Goal: Information Seeking & Learning: Learn about a topic

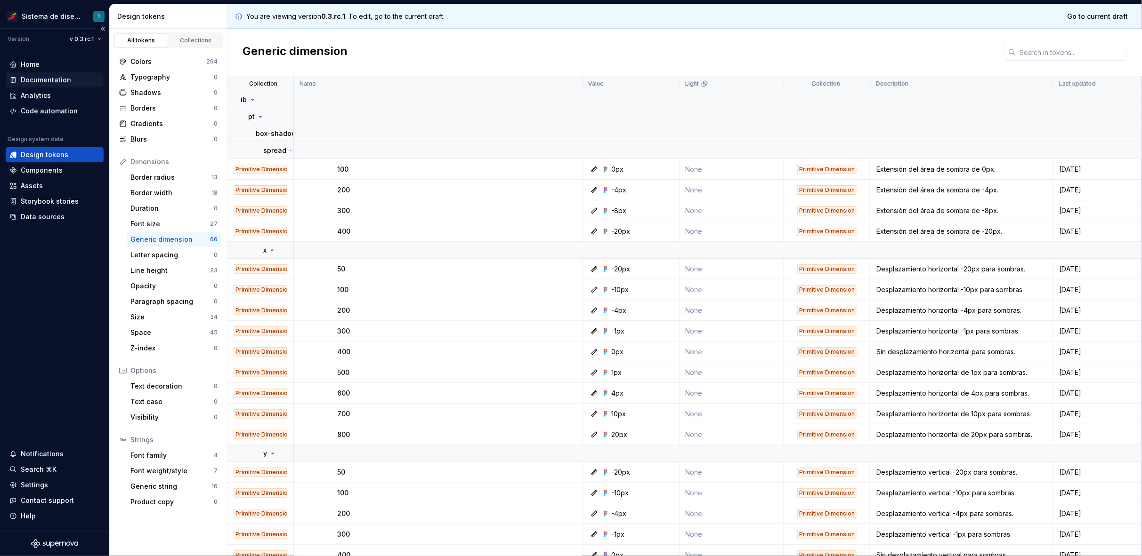
click at [52, 81] on div "Documentation" at bounding box center [46, 79] width 50 height 9
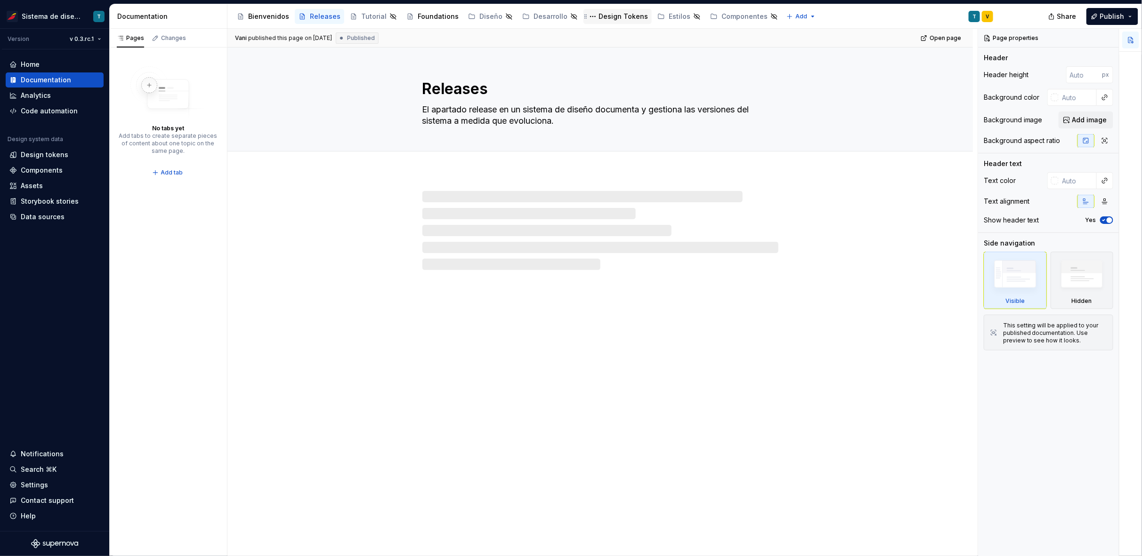
click at [603, 14] on div "Design Tokens" at bounding box center [622, 16] width 49 height 9
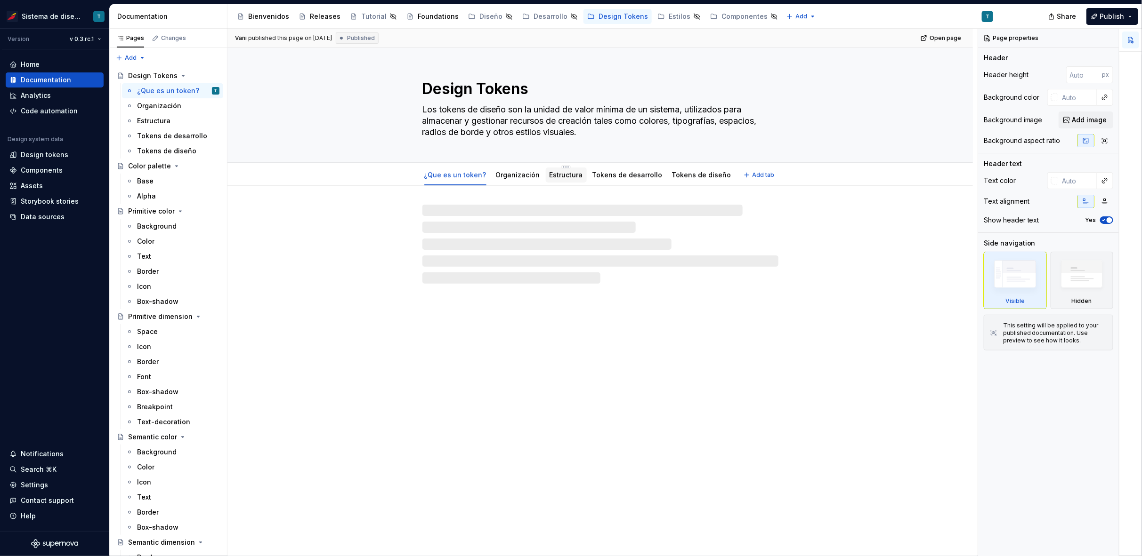
click at [556, 171] on link "Estructura" at bounding box center [565, 175] width 33 height 8
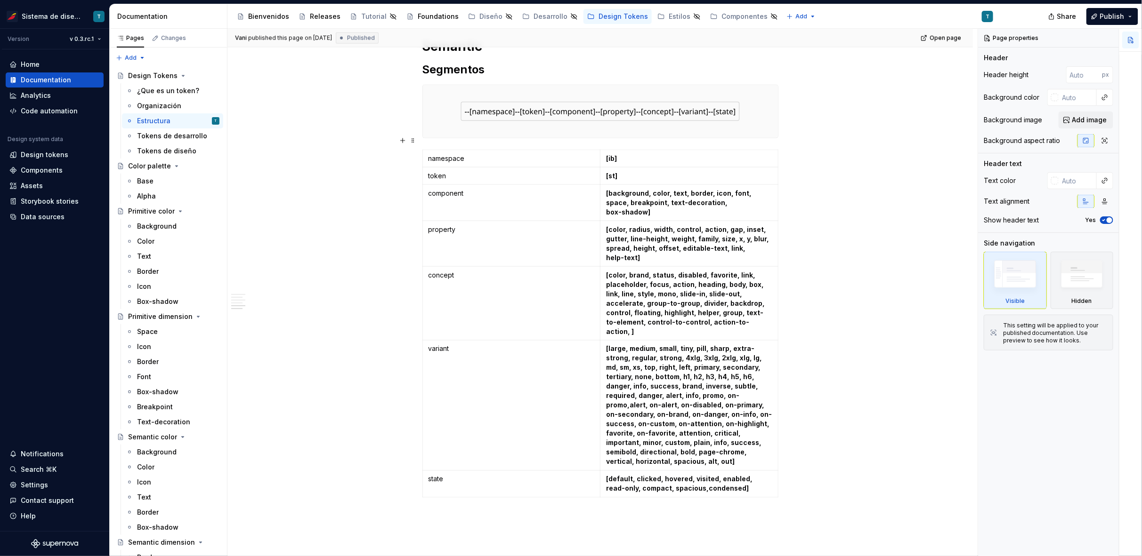
scroll to position [728, 0]
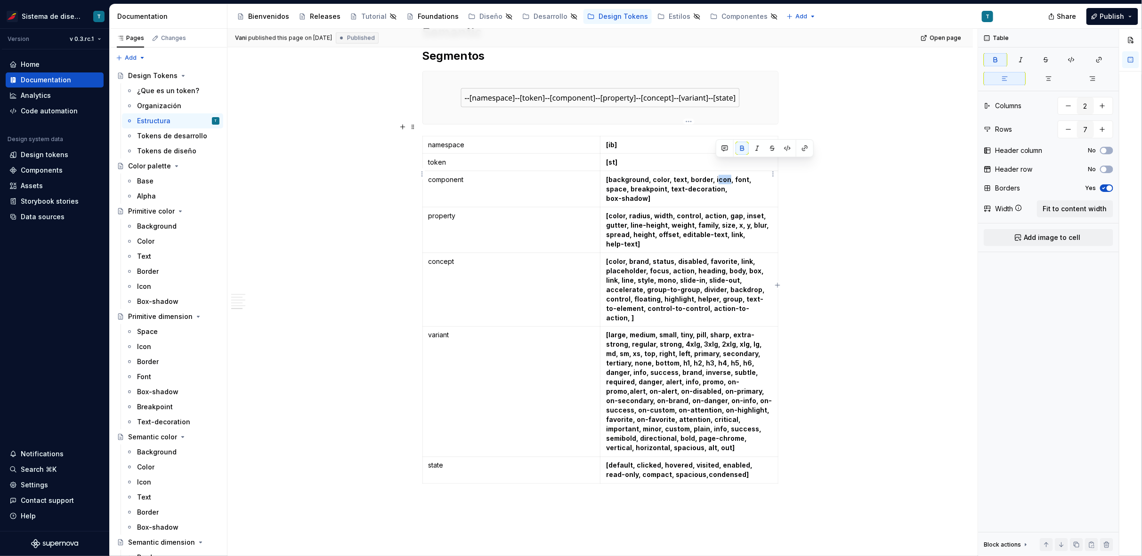
drag, startPoint x: 722, startPoint y: 163, endPoint x: 713, endPoint y: 163, distance: 8.9
click at [713, 176] on strong "[background, color, text, border, icon, font, space, breakpoint, text-decoratio…" at bounding box center [679, 184] width 147 height 17
click at [847, 258] on div "Color palette Segmentos namespace [ib] token [pallet] concept [base,alpha] colo…" at bounding box center [599, 73] width 745 height 1231
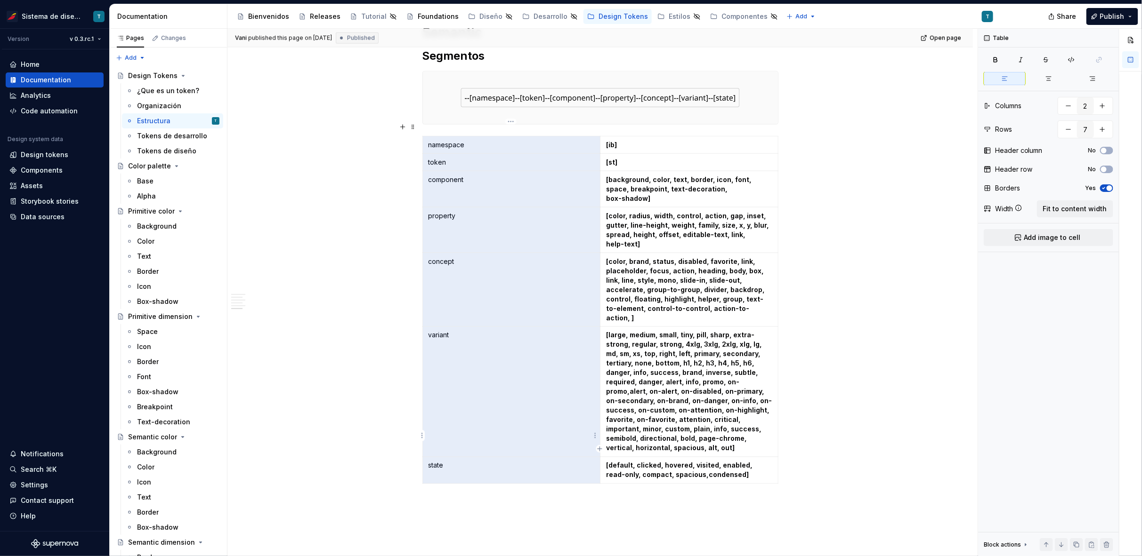
drag, startPoint x: 435, startPoint y: 132, endPoint x: 478, endPoint y: 428, distance: 298.7
click at [478, 428] on tbody "namespace [ib] token [st] component [background, color, text, border, icon, fon…" at bounding box center [599, 310] width 355 height 348
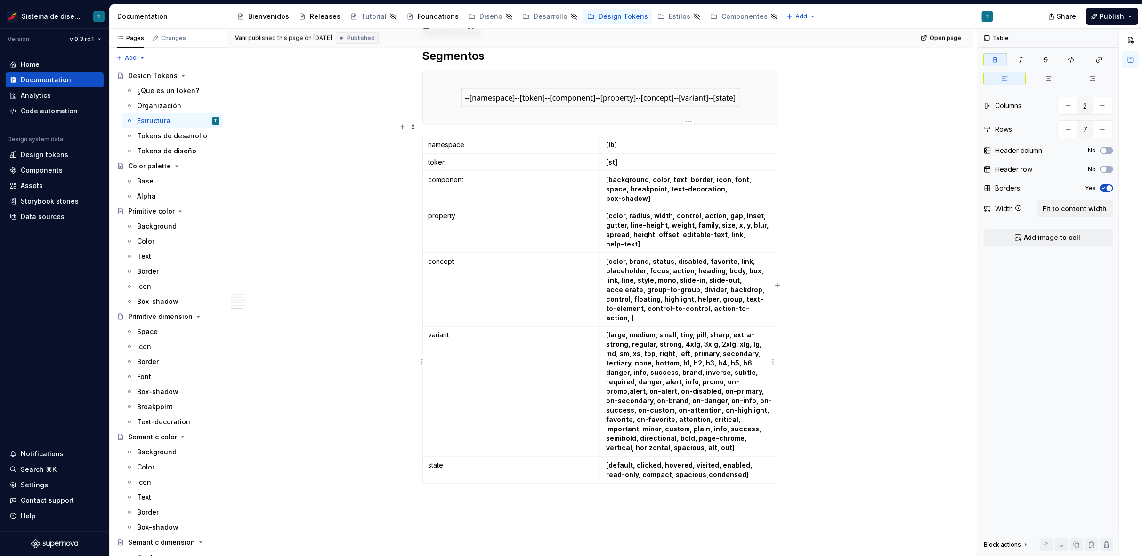
click at [658, 359] on strong "[large, medium, small, tiny, pill, sharp, extra-strong, regular, strong, 4xlg, …" at bounding box center [689, 391] width 166 height 121
click at [49, 188] on div "Assets" at bounding box center [54, 185] width 90 height 9
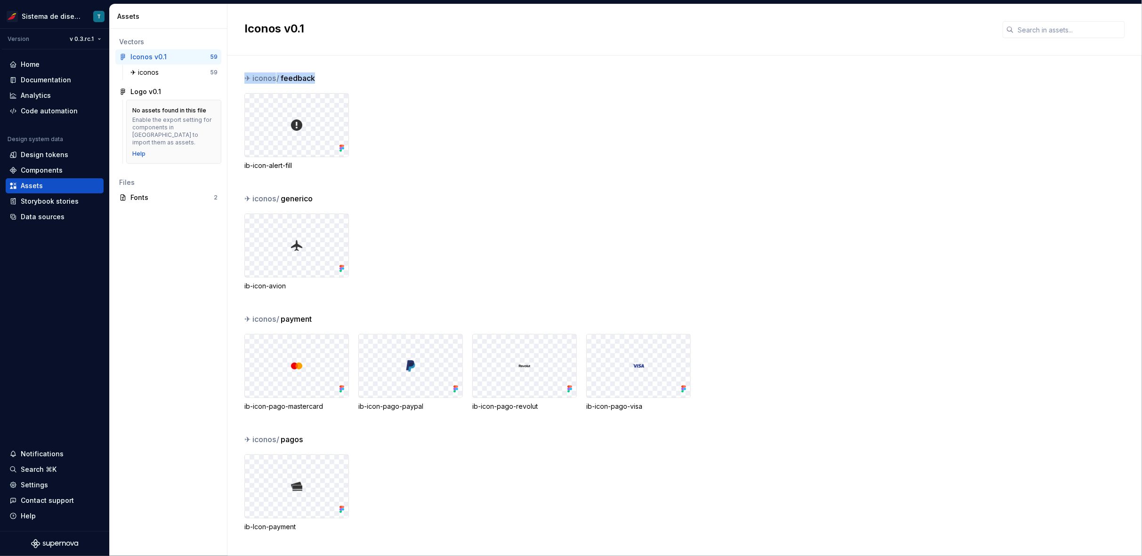
drag, startPoint x: 322, startPoint y: 79, endPoint x: 243, endPoint y: 79, distance: 78.6
click at [243, 79] on div "✈︎ iconos / feedback ib-icon-alert-fill ✈︎ iconos / generico ib-icon-avion ✈︎ i…" at bounding box center [684, 306] width 914 height 501
drag, startPoint x: 310, startPoint y: 199, endPoint x: 241, endPoint y: 198, distance: 69.7
click at [241, 198] on div "✈︎ iconos / feedback ib-icon-alert-fill ✈︎ iconos / generico ib-icon-avion ✈︎ i…" at bounding box center [684, 306] width 914 height 501
click at [318, 185] on div "✈︎ iconos / feedback ib-icon-alert-fill" at bounding box center [692, 132] width 897 height 121
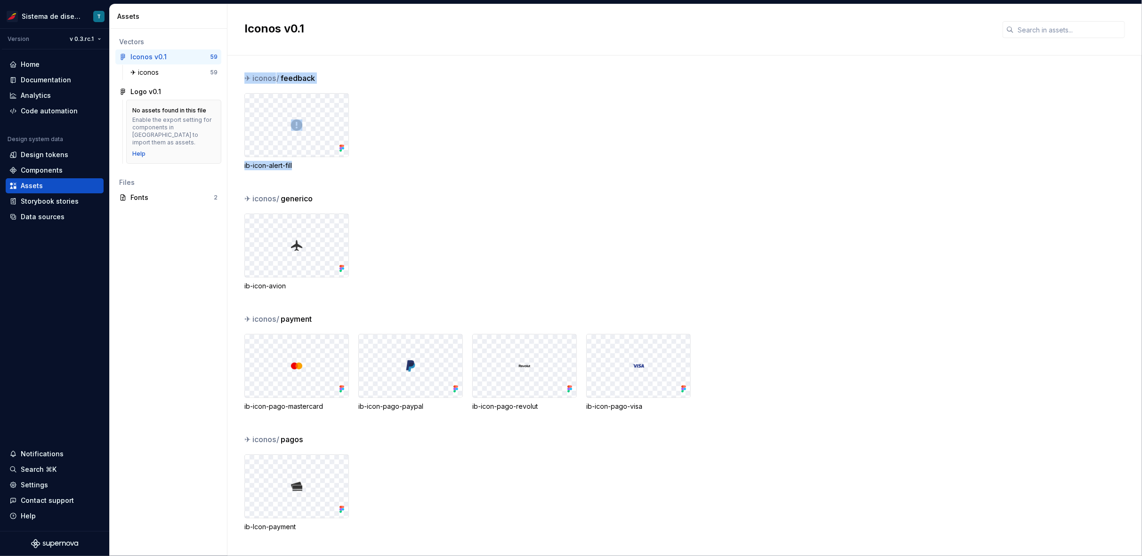
drag, startPoint x: 300, startPoint y: 165, endPoint x: 240, endPoint y: 169, distance: 60.8
click at [239, 167] on div "✈︎ iconos / feedback ib-icon-alert-fill ✈︎ iconos / generico ib-icon-avion ✈︎ i…" at bounding box center [684, 306] width 914 height 501
click at [254, 170] on div "✈︎ iconos / feedback ib-icon-alert-fill" at bounding box center [692, 132] width 897 height 121
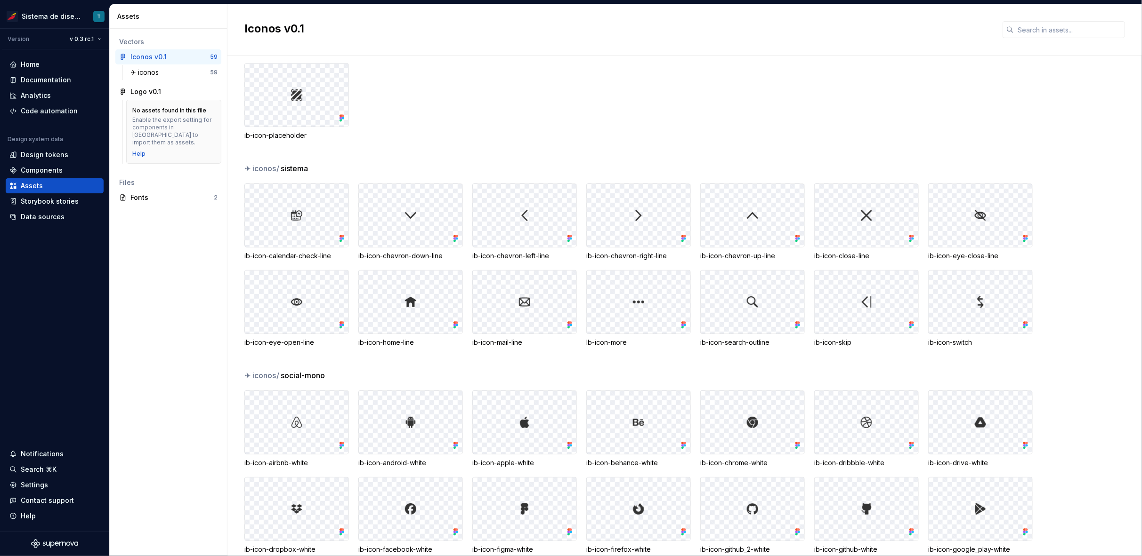
scroll to position [603, 0]
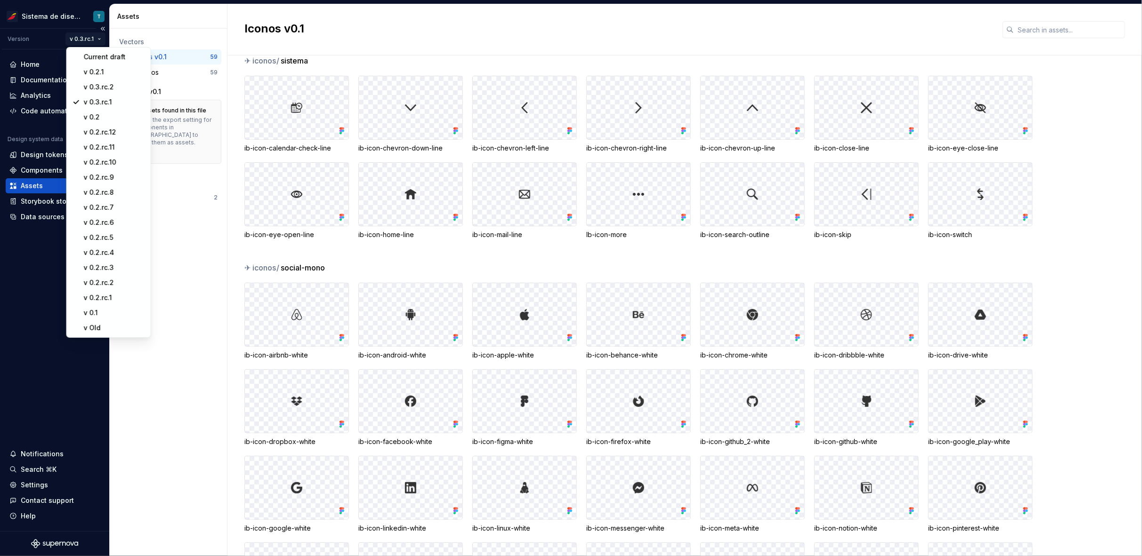
click at [89, 39] on html "Sistema de diseño Iberia T Version v 0.3.rc.1 Home Documentation Analytics Code…" at bounding box center [571, 278] width 1142 height 556
click at [108, 87] on div "v 0.3.rc.2" at bounding box center [114, 86] width 61 height 9
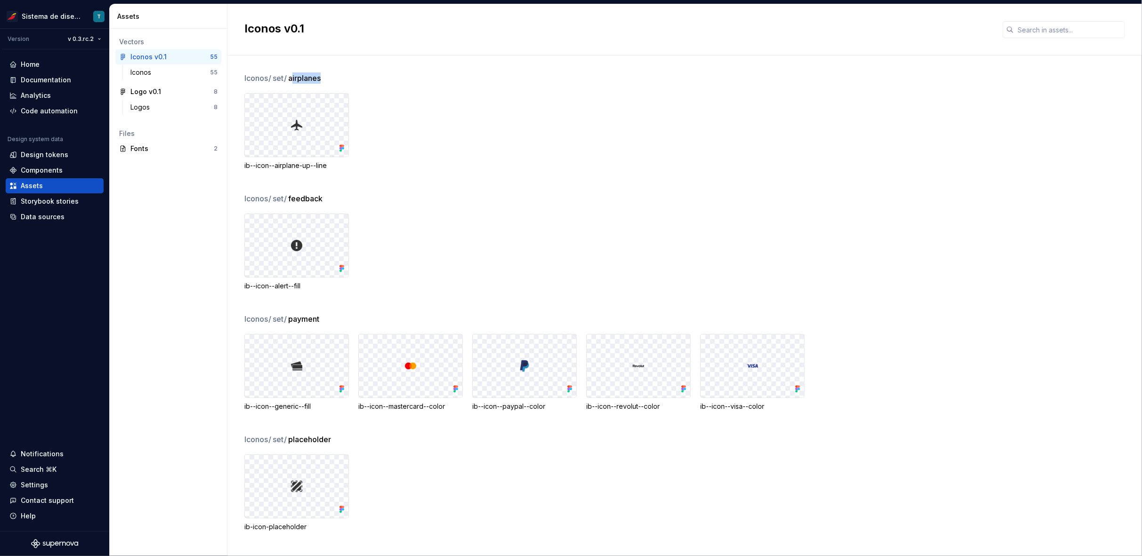
drag, startPoint x: 295, startPoint y: 79, endPoint x: 338, endPoint y: 79, distance: 43.8
click at [338, 79] on div "Iconos / set / airplanes" at bounding box center [692, 77] width 897 height 11
drag, startPoint x: 311, startPoint y: 166, endPoint x: 275, endPoint y: 166, distance: 35.8
click at [275, 166] on div "ib--icon--airplane-up--line" at bounding box center [296, 165] width 105 height 9
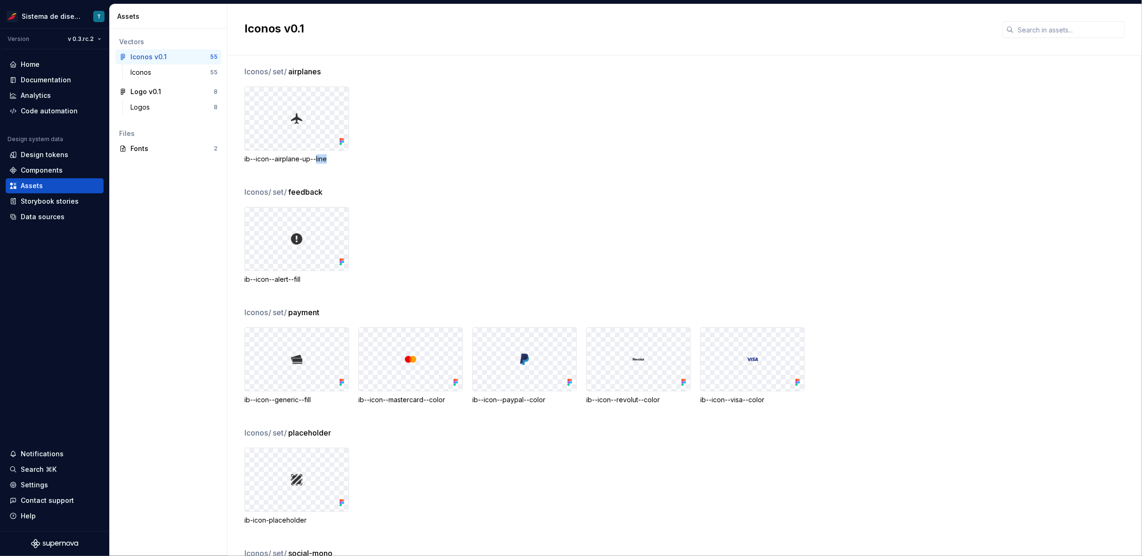
drag, startPoint x: 317, startPoint y: 159, endPoint x: 329, endPoint y: 158, distance: 11.3
click at [329, 158] on div "ib--icon--airplane-up--line" at bounding box center [296, 158] width 105 height 9
drag, startPoint x: 296, startPoint y: 279, endPoint x: 316, endPoint y: 282, distance: 20.8
click at [316, 282] on div "ib--icon--alert--fill" at bounding box center [296, 279] width 105 height 9
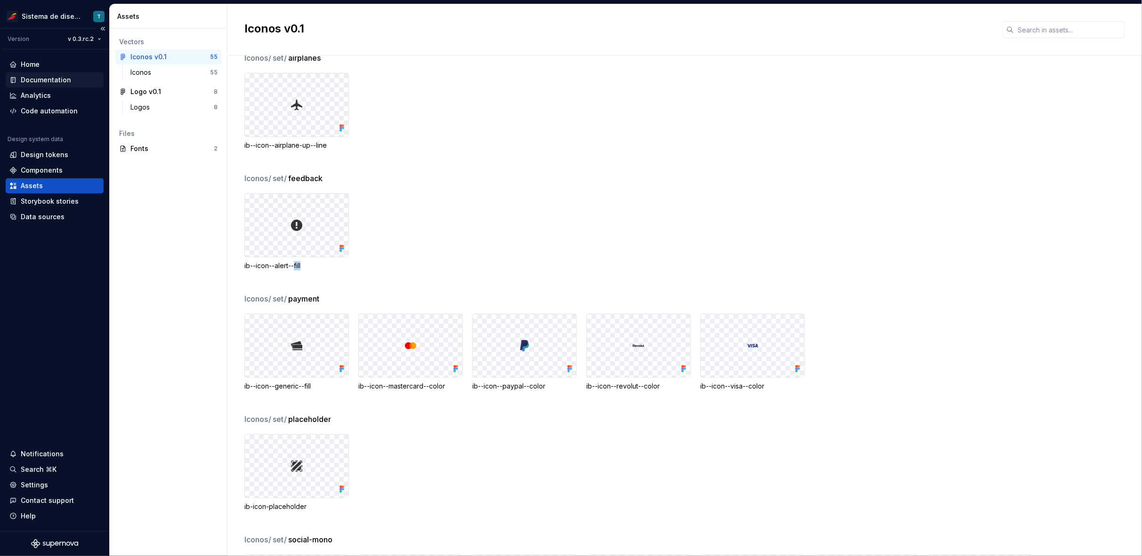
click at [45, 77] on div "Documentation" at bounding box center [46, 79] width 50 height 9
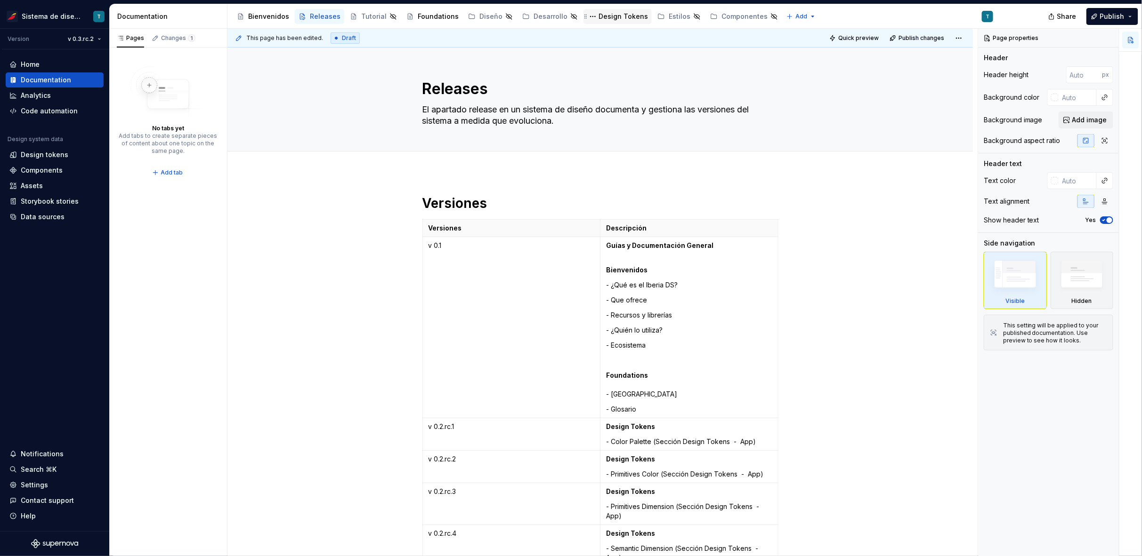
click at [615, 16] on div "Design Tokens" at bounding box center [622, 16] width 49 height 9
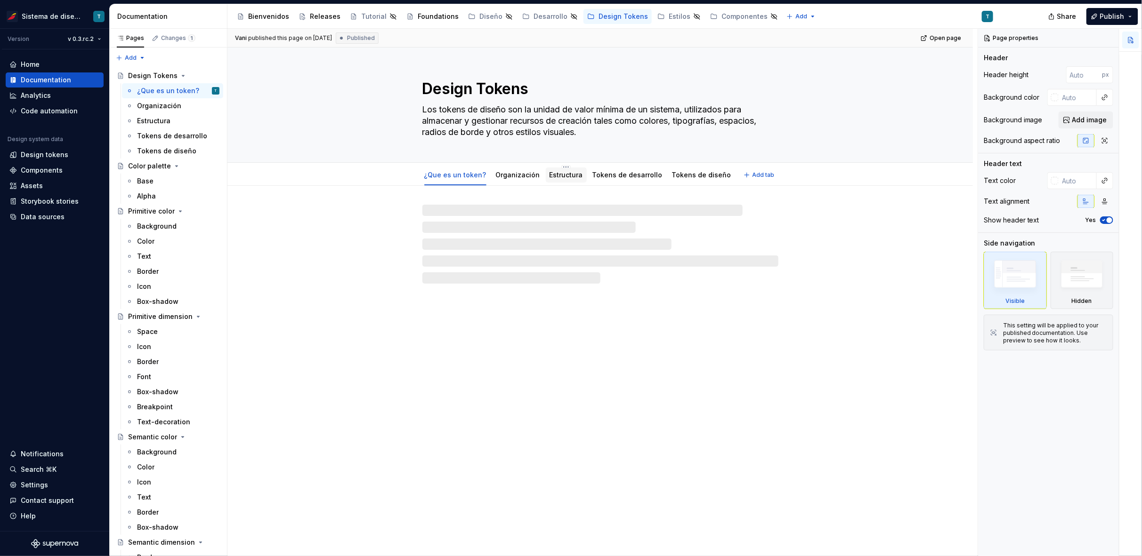
click at [550, 173] on link "Estructura" at bounding box center [565, 175] width 33 height 8
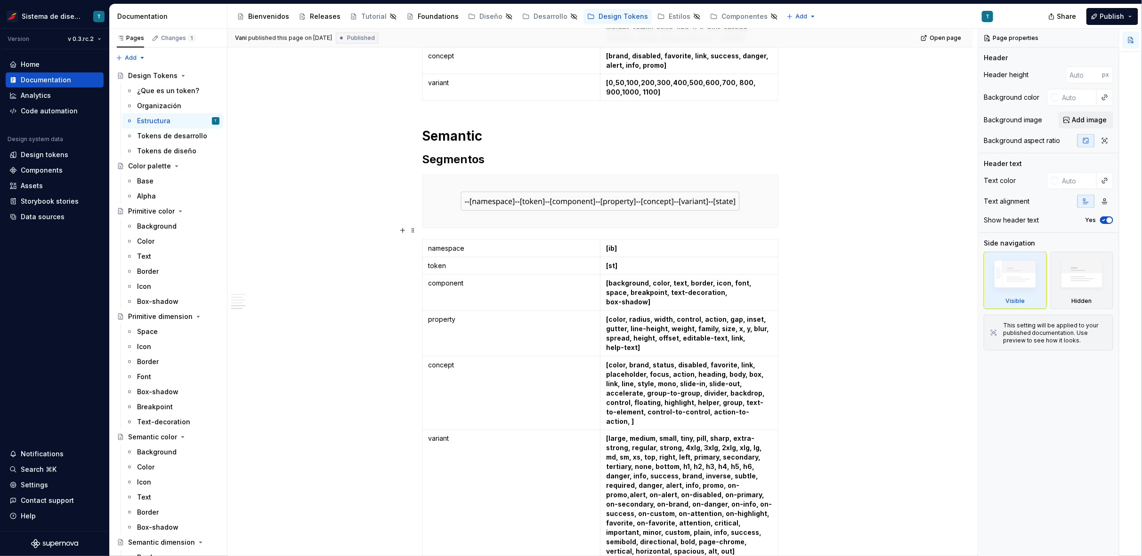
scroll to position [632, 0]
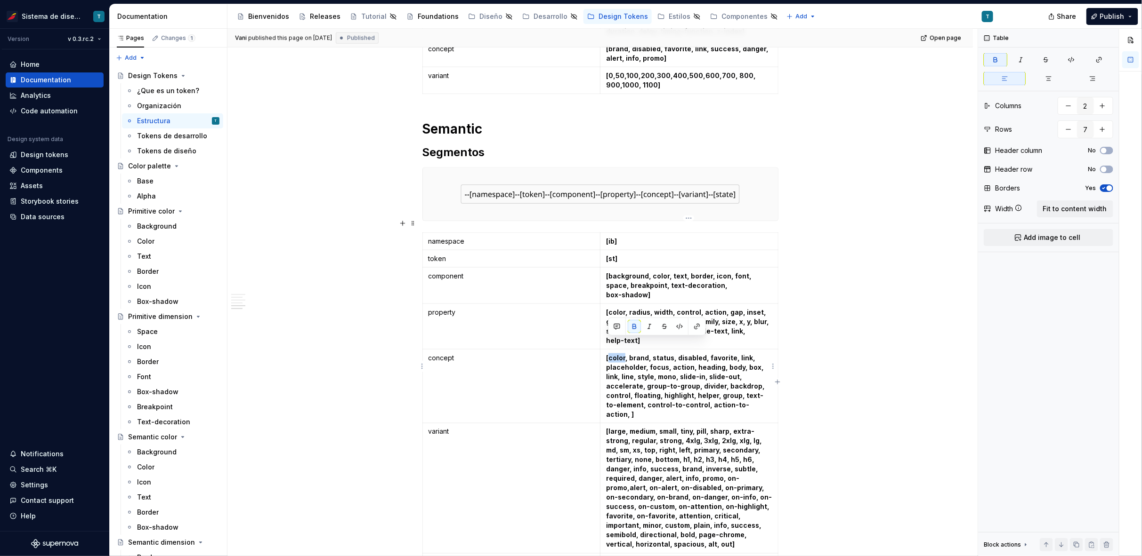
drag, startPoint x: 622, startPoint y: 341, endPoint x: 608, endPoint y: 342, distance: 14.6
click at [608, 354] on strong "[color, brand, status, disabled, favorite, link, placeholder, focus, action, he…" at bounding box center [686, 386] width 160 height 64
click at [41, 156] on div "Design tokens" at bounding box center [45, 154] width 48 height 9
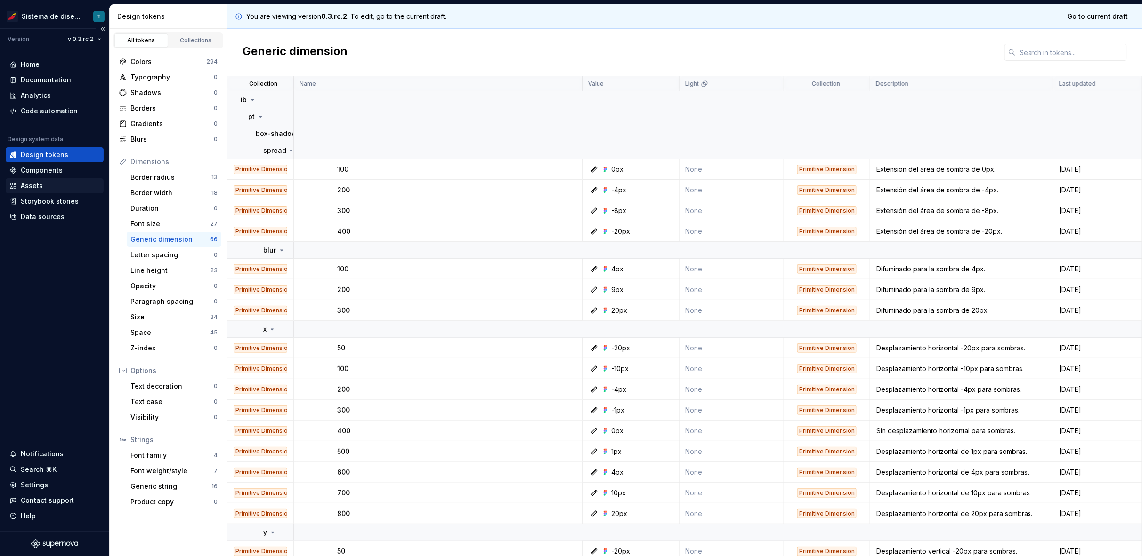
click at [48, 185] on div "Assets" at bounding box center [54, 185] width 90 height 9
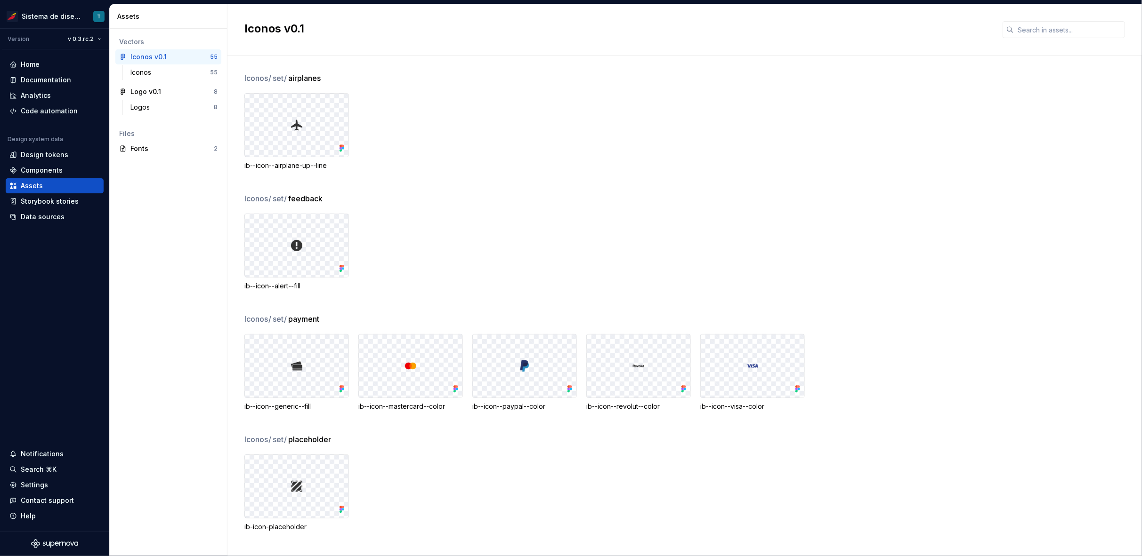
scroll to position [119, 0]
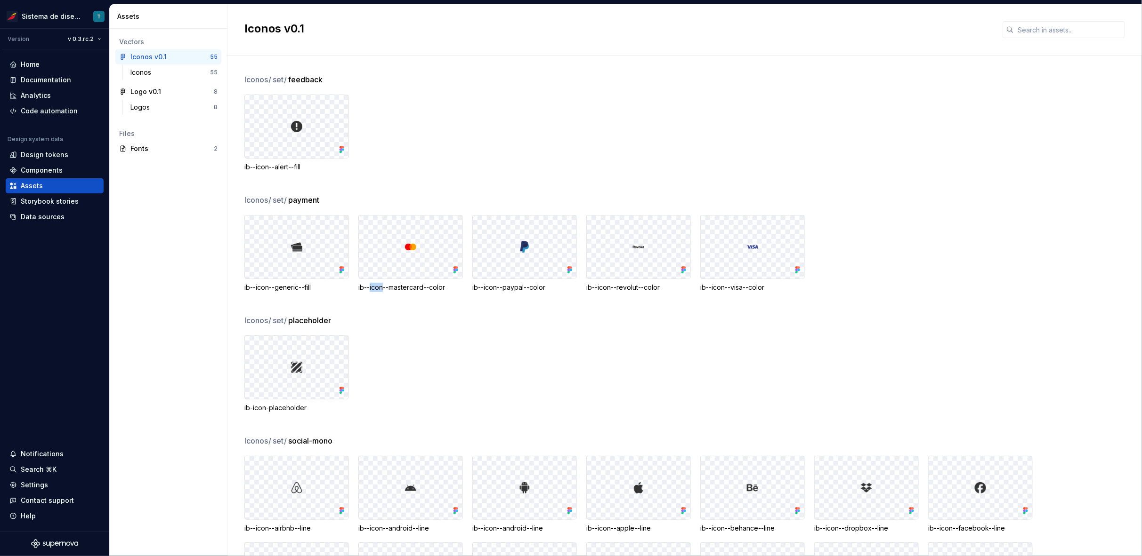
drag, startPoint x: 369, startPoint y: 286, endPoint x: 382, endPoint y: 287, distance: 13.2
click at [382, 287] on div "ib--icon--mastercard--color" at bounding box center [410, 287] width 105 height 9
drag, startPoint x: 390, startPoint y: 287, endPoint x: 424, endPoint y: 287, distance: 34.4
click at [424, 287] on div "ib--icon--mastercard--color" at bounding box center [410, 287] width 105 height 9
drag, startPoint x: 430, startPoint y: 288, endPoint x: 446, endPoint y: 289, distance: 16.0
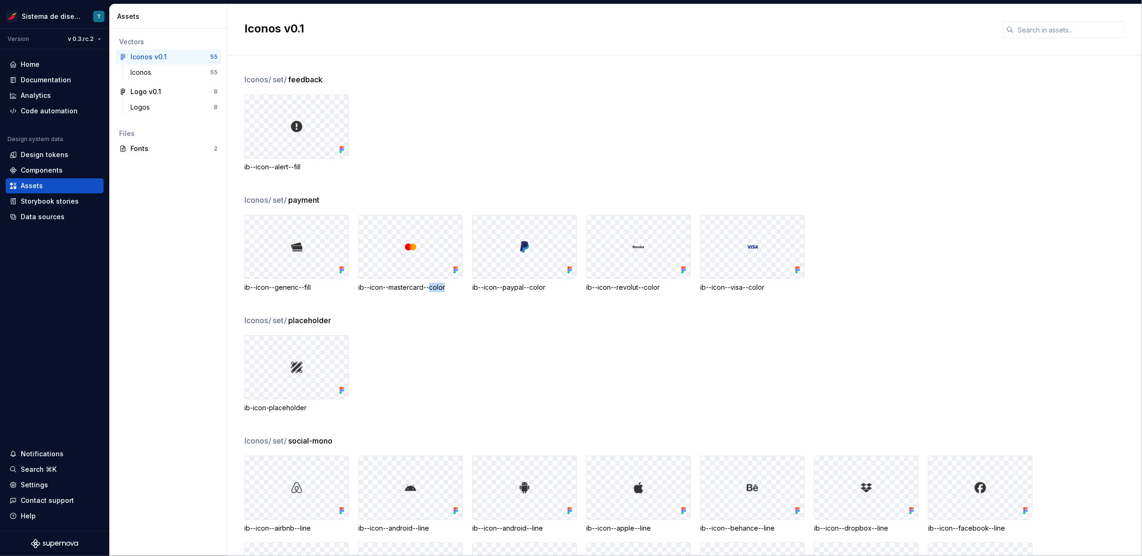
click at [446, 289] on div "ib--icon--mastercard--color" at bounding box center [410, 287] width 105 height 9
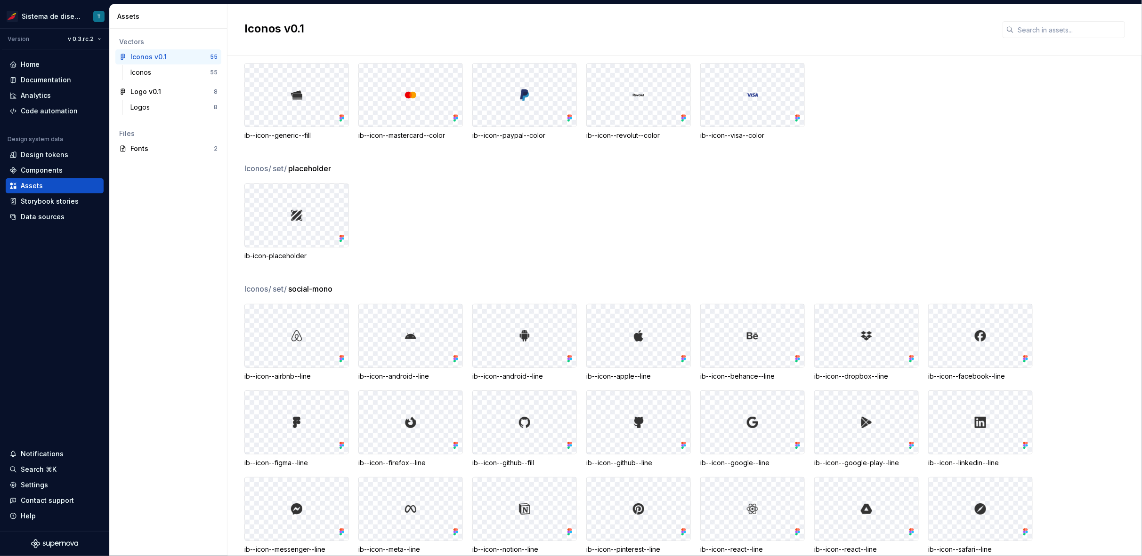
scroll to position [124, 0]
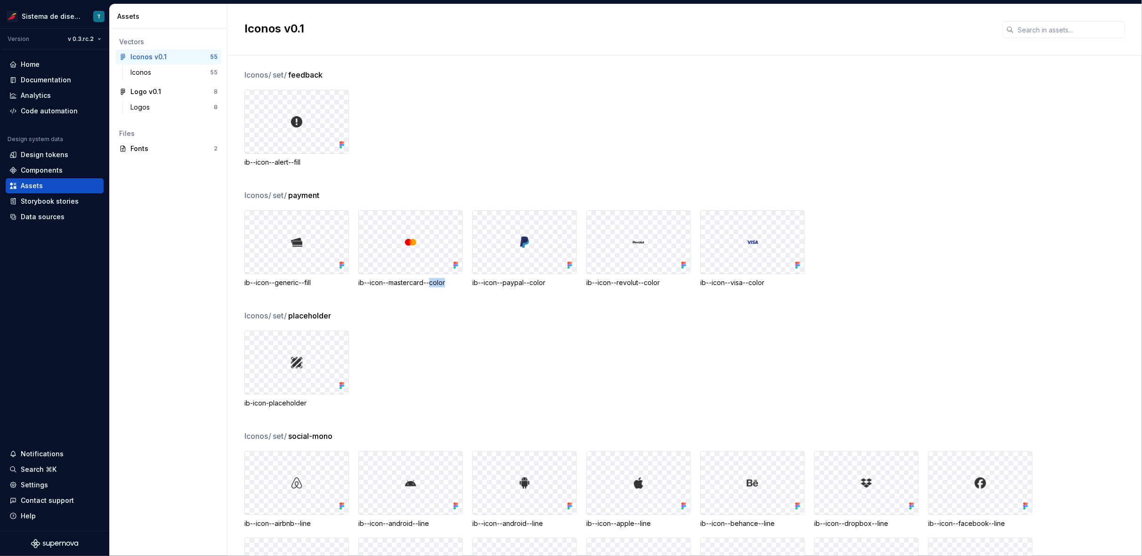
drag, startPoint x: 431, startPoint y: 282, endPoint x: 447, endPoint y: 286, distance: 16.6
click at [447, 286] on div "ib--icon--mastercard--color" at bounding box center [410, 282] width 105 height 9
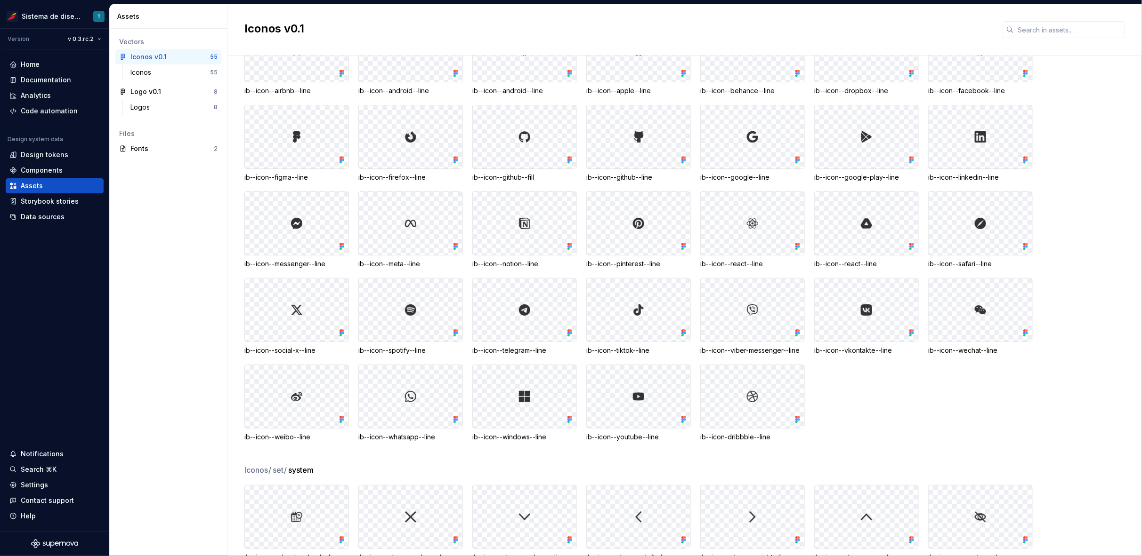
scroll to position [547, 0]
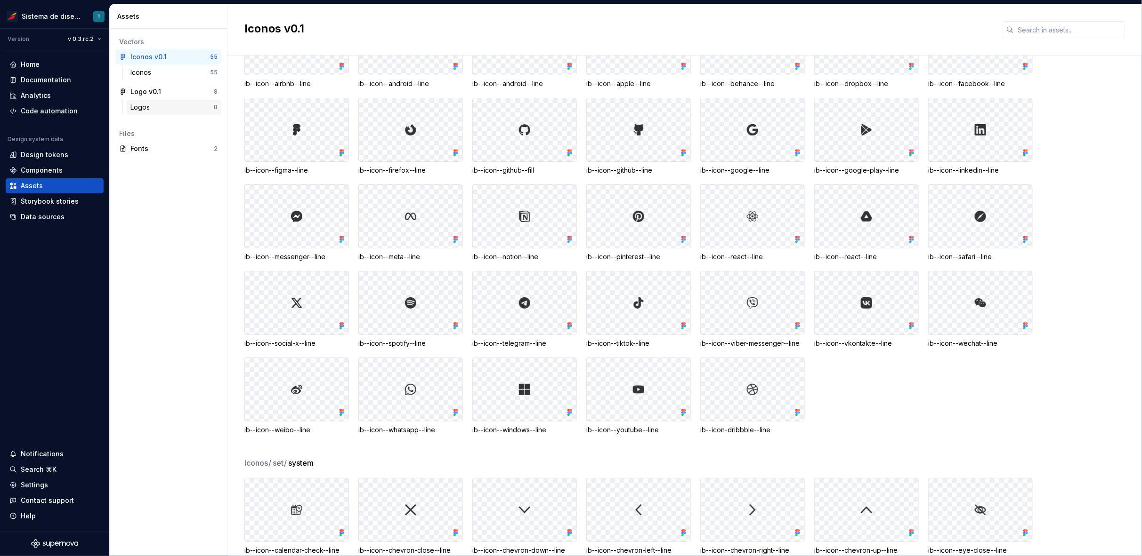
click at [182, 103] on div "Logos" at bounding box center [171, 107] width 83 height 9
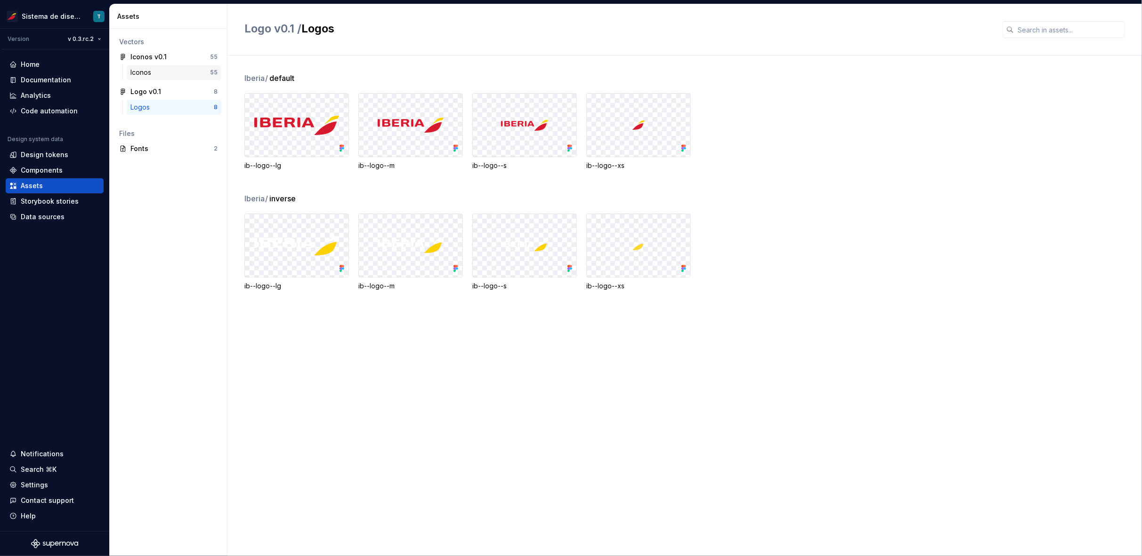
click at [179, 69] on div "Iconos" at bounding box center [170, 72] width 80 height 9
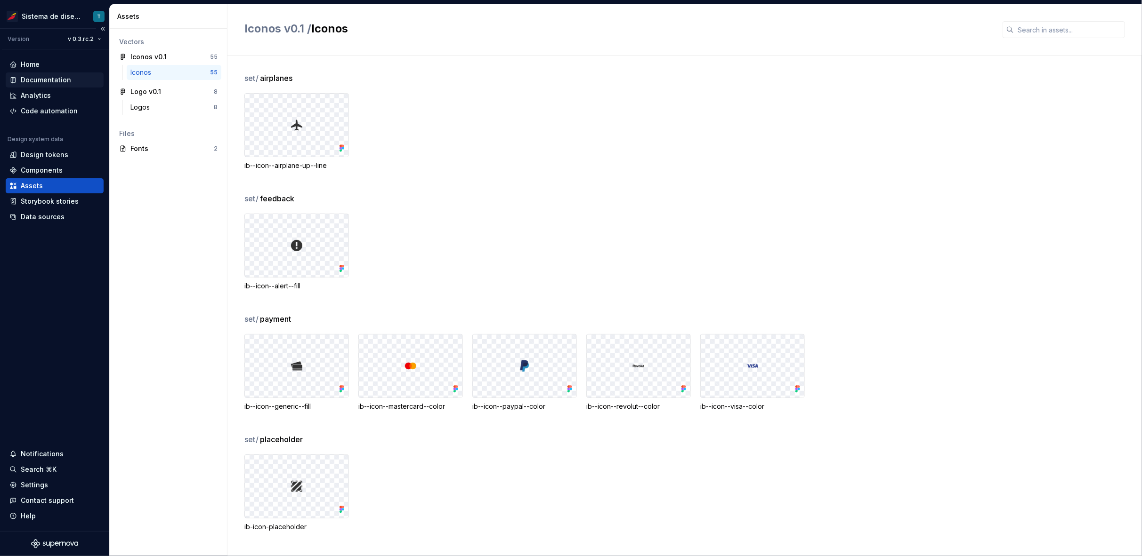
click at [46, 81] on div "Documentation" at bounding box center [46, 79] width 50 height 9
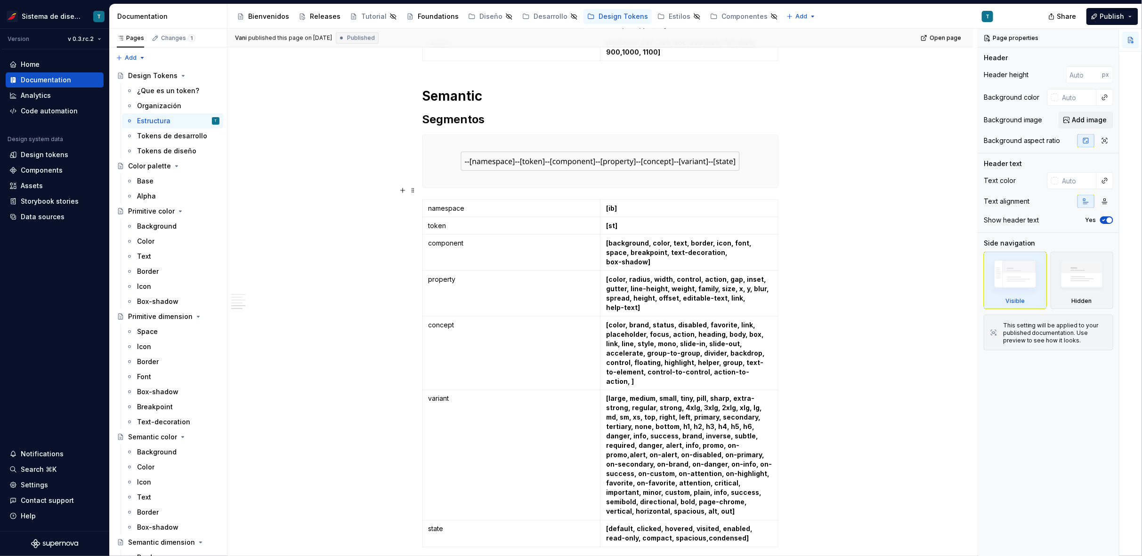
scroll to position [658, 0]
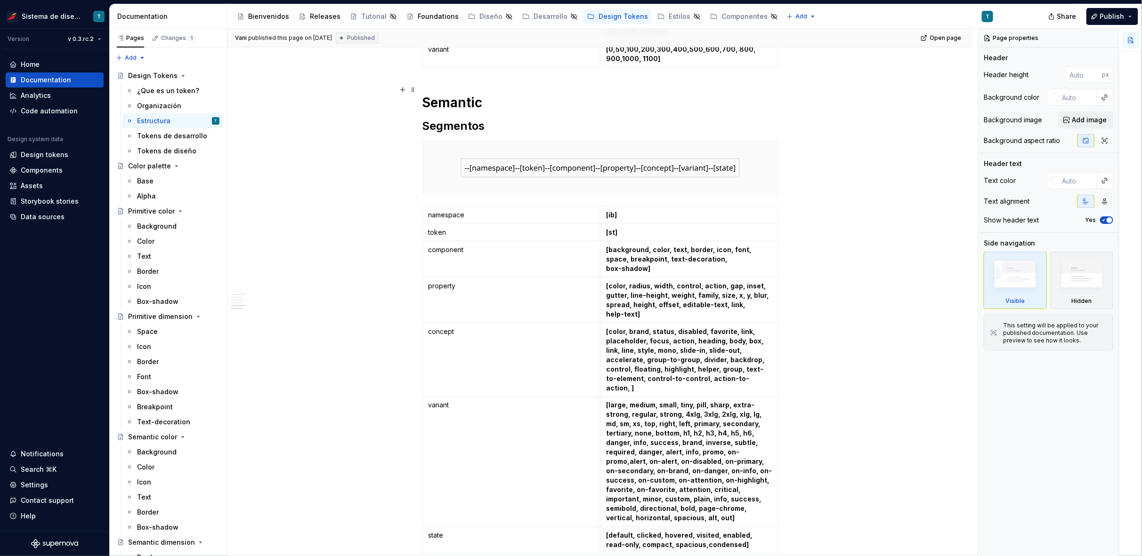
click at [459, 94] on h1 "Semantic" at bounding box center [600, 102] width 356 height 17
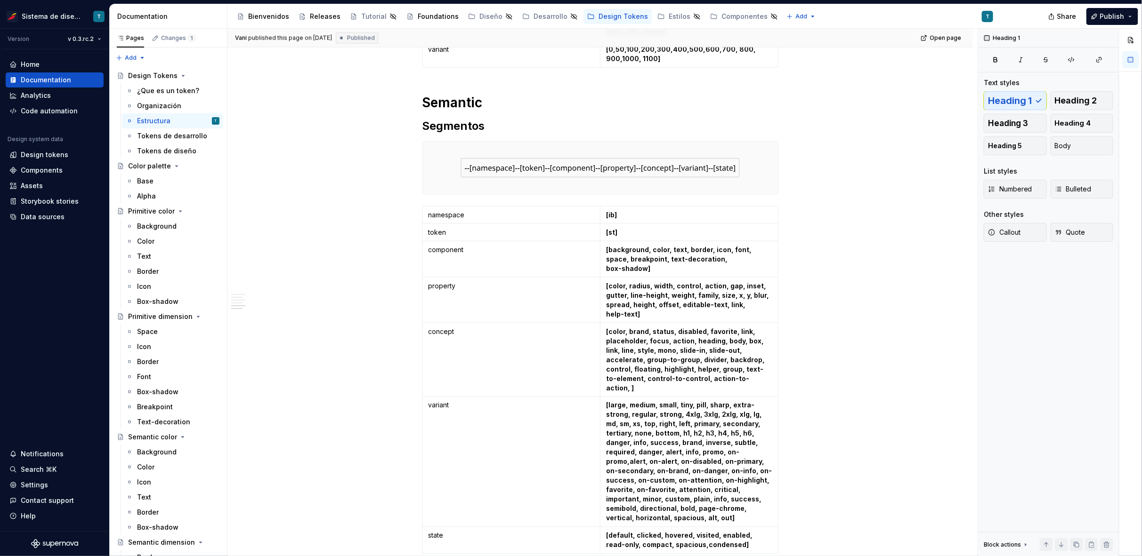
click at [464, 119] on h2 "Segmentos" at bounding box center [600, 126] width 356 height 15
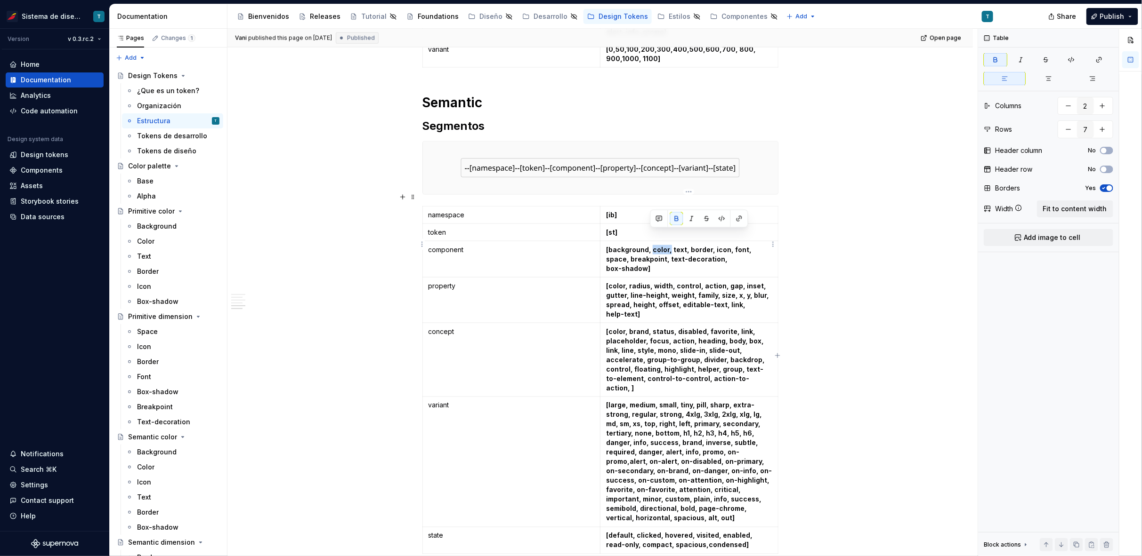
drag, startPoint x: 667, startPoint y: 235, endPoint x: 651, endPoint y: 235, distance: 16.0
click at [651, 246] on strong "[background, color, text, border, icon, font, space, breakpoint, text-decoratio…" at bounding box center [679, 254] width 147 height 17
drag, startPoint x: 622, startPoint y: 269, endPoint x: 605, endPoint y: 269, distance: 17.4
click at [605, 277] on td "[color, radius, width, control, action, gap, inset, gutter, line-height, weight…" at bounding box center [689, 300] width 178 height 46
click at [647, 402] on strong "[large, medium, small, tiny, pill, sharp, extra-strong, regular, strong, 4xlg, …" at bounding box center [689, 462] width 166 height 121
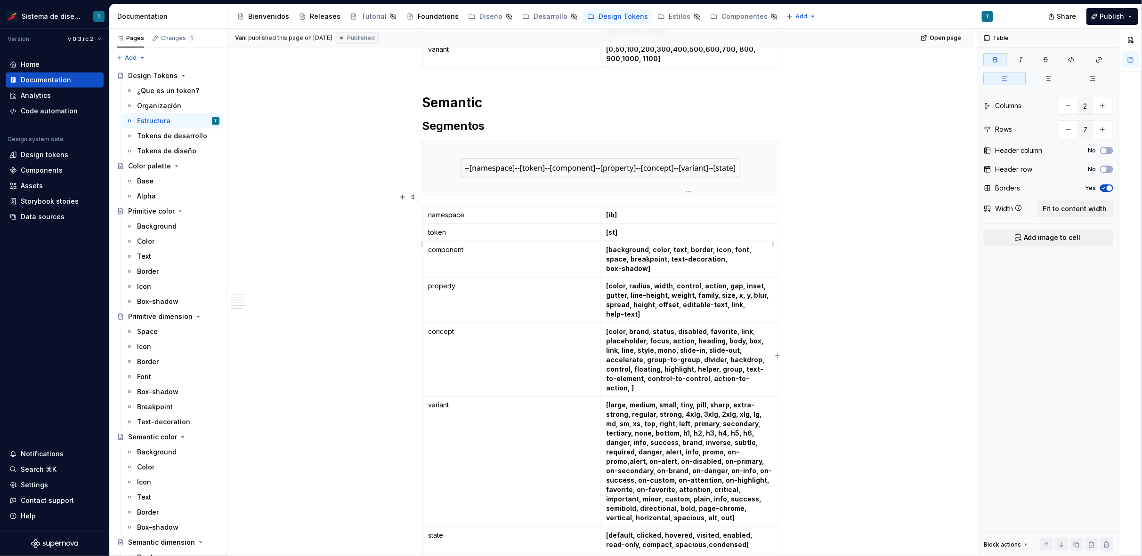
click at [660, 246] on strong "[background, color, text, border, icon, font, space, breakpoint, text-decoratio…" at bounding box center [679, 254] width 147 height 17
click at [618, 282] on strong "[color, radius, width, control, action, gap, inset, gutter, line-height, weight…" at bounding box center [688, 295] width 164 height 27
click at [661, 246] on strong "[background, color, text, border, icon, font, space, breakpoint, text-decoratio…" at bounding box center [679, 254] width 147 height 17
click at [617, 282] on strong "[color, radius, width, control, action, gap, inset, gutter, line-height, weight…" at bounding box center [688, 295] width 164 height 27
click at [659, 246] on strong "[background, color, text, border, icon, font, space, breakpoint, text-decoratio…" at bounding box center [679, 254] width 147 height 17
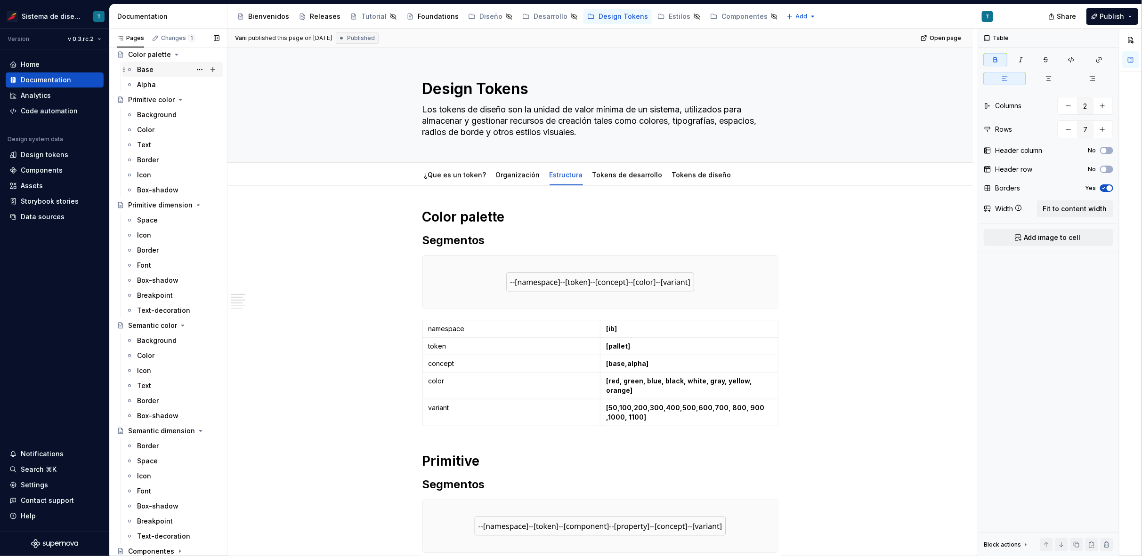
scroll to position [0, 0]
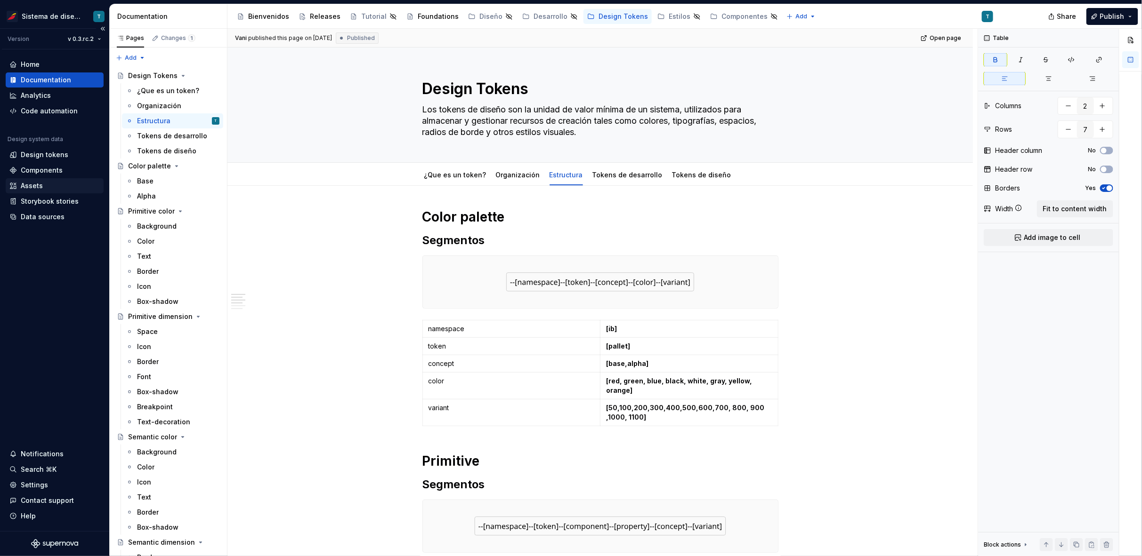
click at [50, 182] on div "Assets" at bounding box center [54, 185] width 90 height 9
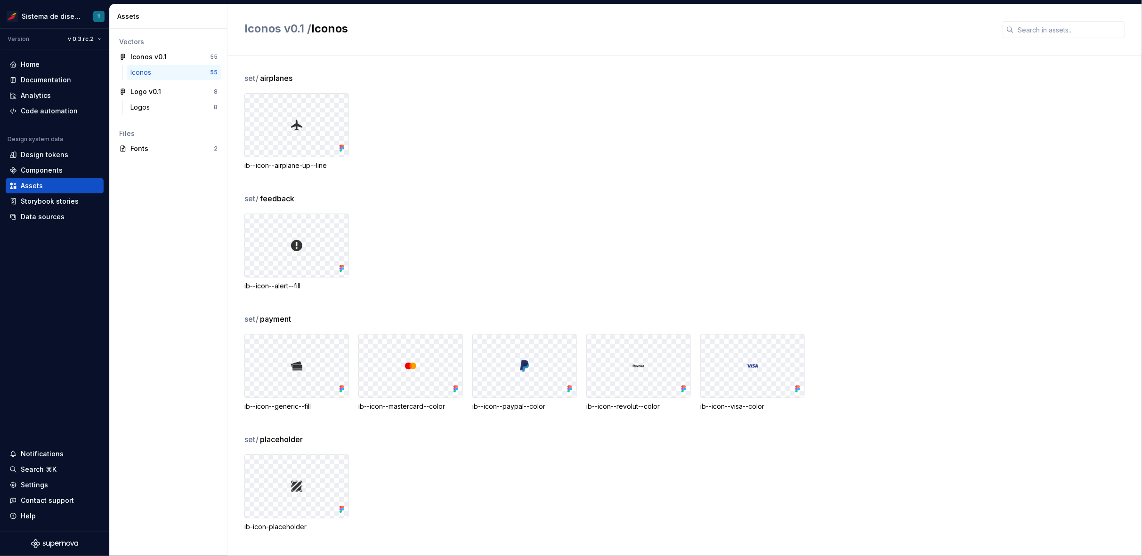
click at [274, 85] on div "set / airplanes ib--icon--airplane-up--line" at bounding box center [692, 132] width 897 height 121
click at [281, 163] on div "ib--icon--airplane-up--line" at bounding box center [296, 165] width 105 height 9
click at [316, 124] on div at bounding box center [297, 125] width 104 height 63
click at [55, 80] on div "Documentation" at bounding box center [46, 79] width 50 height 9
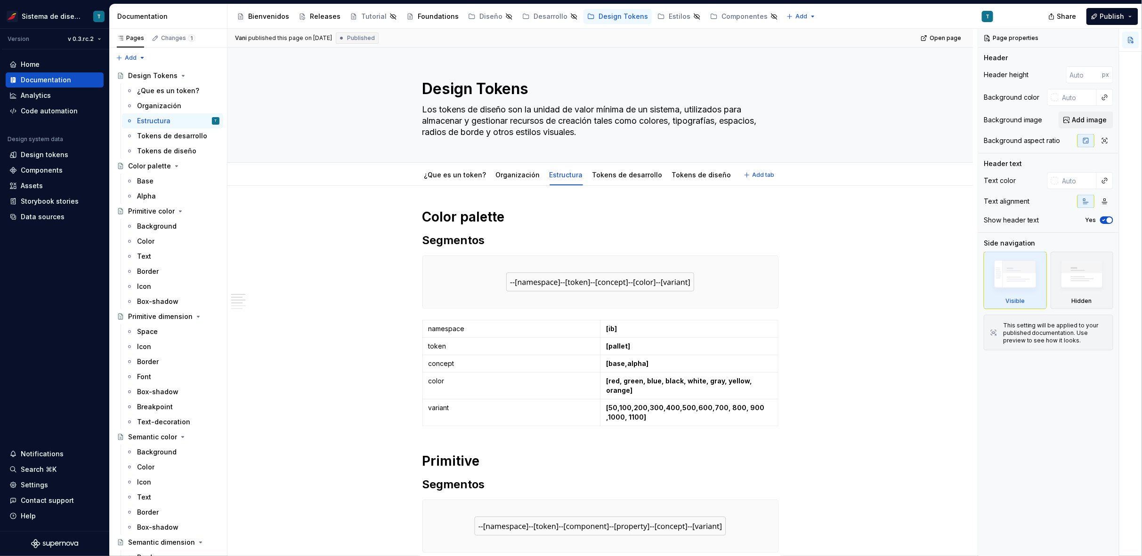
type textarea "*"
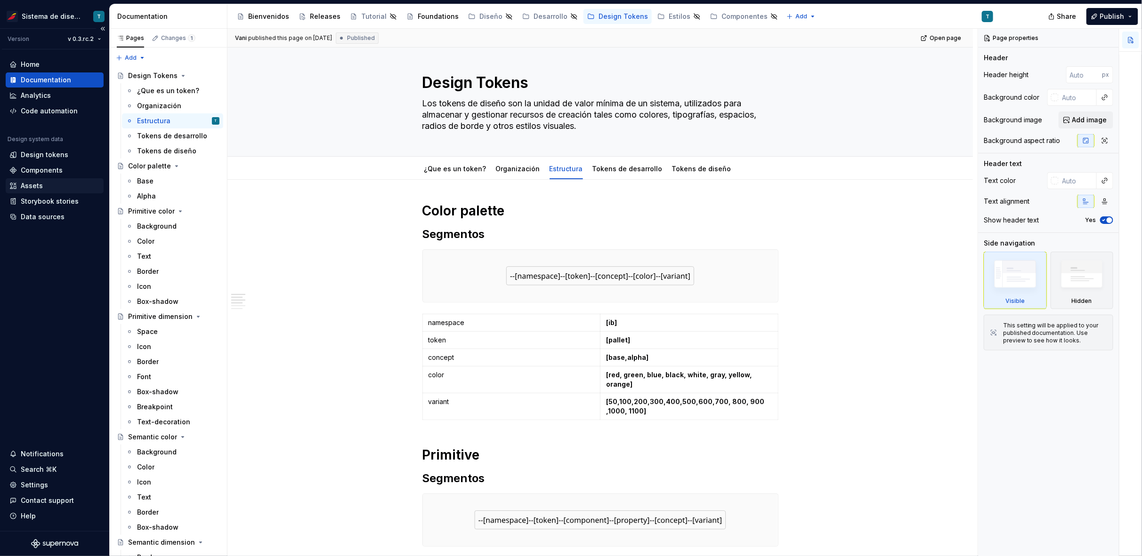
click at [50, 188] on div "Assets" at bounding box center [54, 185] width 90 height 9
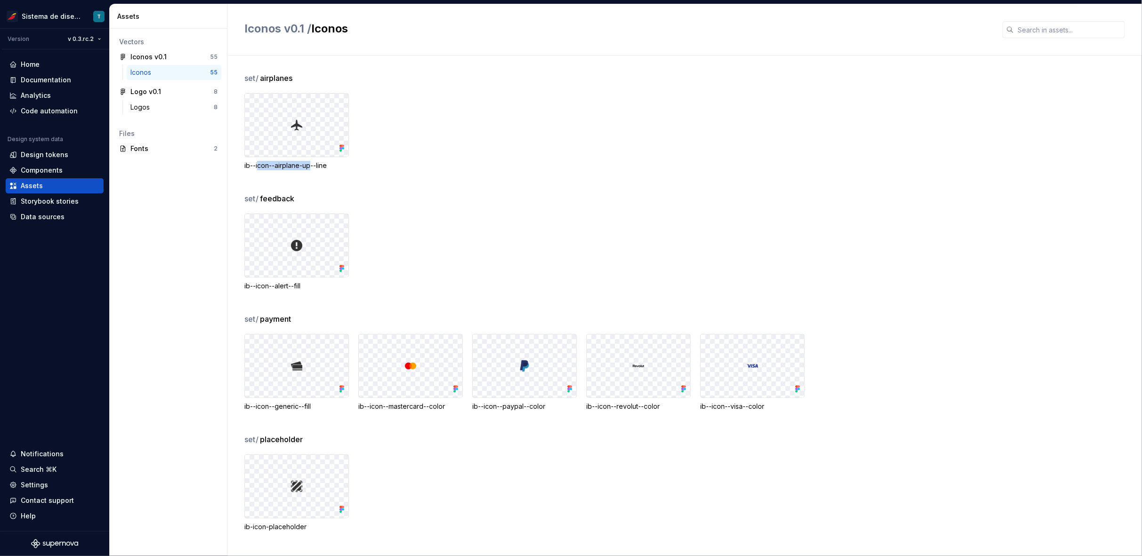
drag, startPoint x: 310, startPoint y: 165, endPoint x: 257, endPoint y: 168, distance: 52.8
click at [257, 168] on div "ib--icon--airplane-up--line" at bounding box center [296, 165] width 105 height 9
click at [55, 153] on div "Design tokens" at bounding box center [45, 154] width 48 height 9
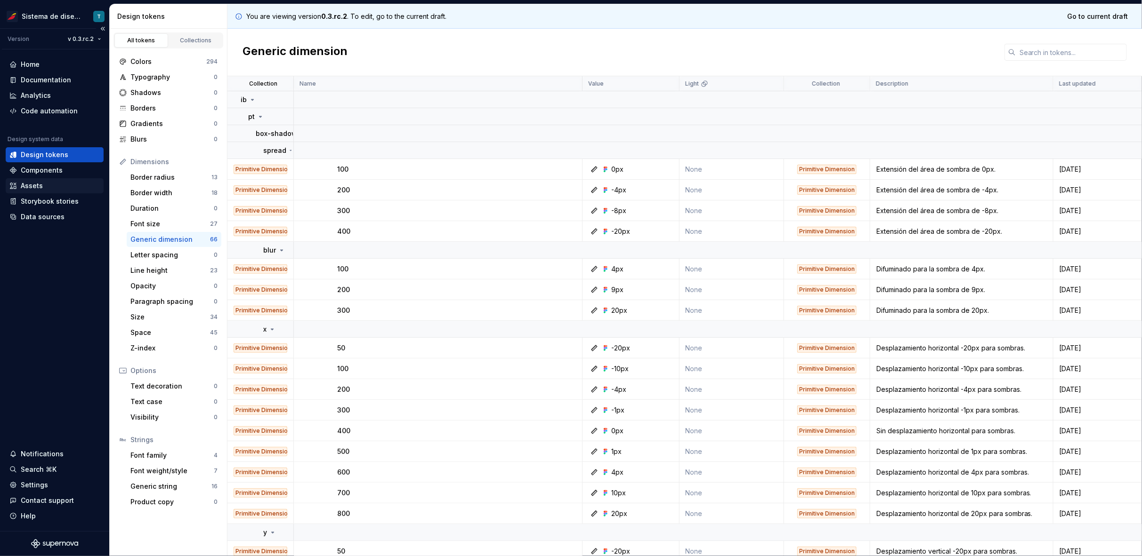
click at [79, 184] on div "Assets" at bounding box center [54, 185] width 90 height 9
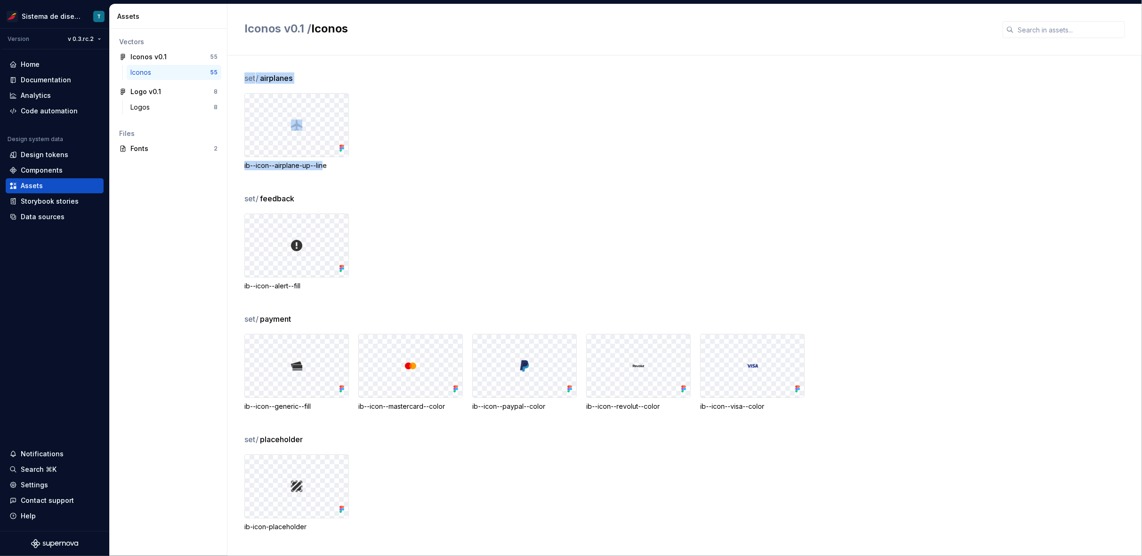
drag, startPoint x: 306, startPoint y: 166, endPoint x: 284, endPoint y: 168, distance: 22.2
click at [241, 166] on div "set / airplanes ib--icon--airplane-up--line set / feedback ib--icon--alert--fil…" at bounding box center [684, 306] width 914 height 501
click at [316, 168] on div "ib--icon--airplane-up--line" at bounding box center [296, 165] width 105 height 9
drag, startPoint x: 329, startPoint y: 166, endPoint x: 243, endPoint y: 168, distance: 85.2
click at [243, 168] on div "set / airplanes ib--icon--airplane-up--line set / feedback ib--icon--alert--fil…" at bounding box center [684, 306] width 914 height 501
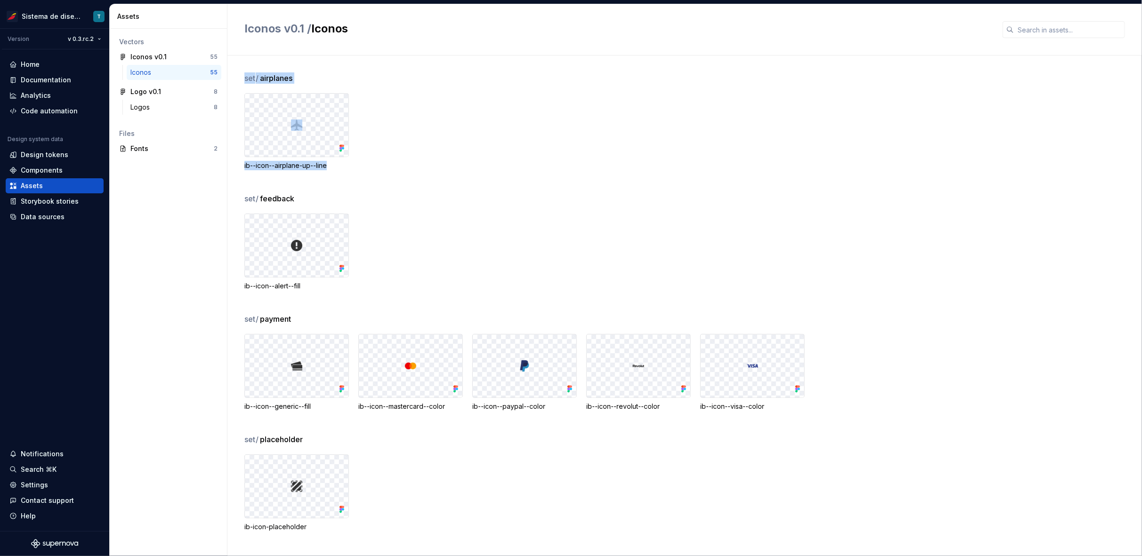
click at [289, 168] on div "ib--icon--airplane-up--line" at bounding box center [296, 165] width 105 height 9
click at [358, 172] on div "set / airplanes ib--icon--airplane-up--line" at bounding box center [692, 132] width 897 height 121
drag, startPoint x: 243, startPoint y: 165, endPoint x: 265, endPoint y: 165, distance: 21.7
click at [265, 165] on div "set / airplanes ib--icon--airplane-up--line set / feedback ib--icon--alert--fil…" at bounding box center [684, 306] width 914 height 501
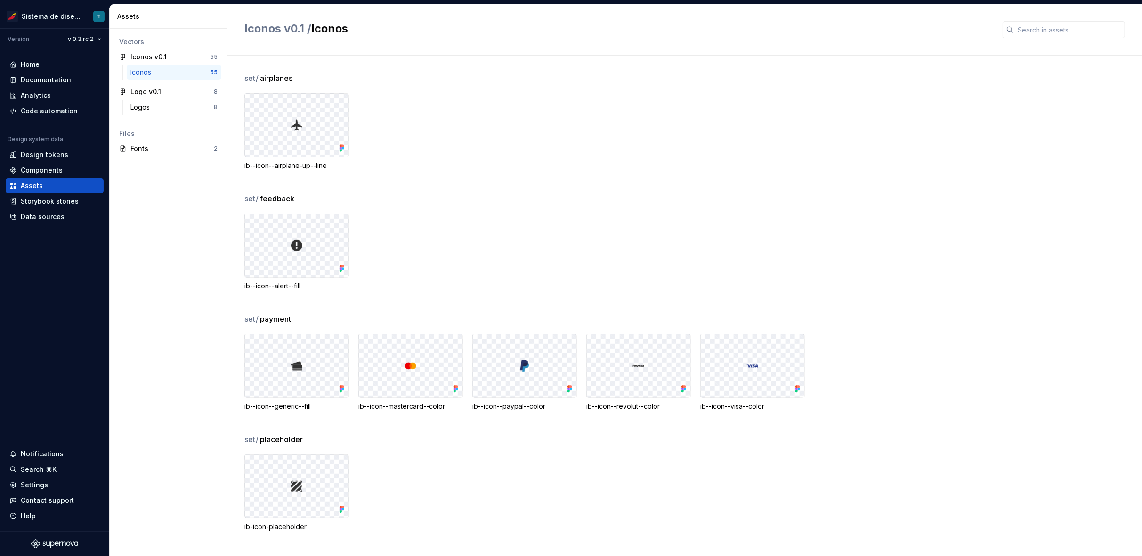
click at [269, 166] on div "ib--icon--airplane-up--line" at bounding box center [296, 165] width 105 height 9
drag, startPoint x: 282, startPoint y: 166, endPoint x: 268, endPoint y: 166, distance: 14.6
click at [268, 166] on div "ib--icon--airplane-up--line" at bounding box center [296, 165] width 105 height 9
drag, startPoint x: 318, startPoint y: 164, endPoint x: 258, endPoint y: 167, distance: 60.3
click at [258, 167] on div "ib--icon--airplane-up--line" at bounding box center [296, 165] width 105 height 9
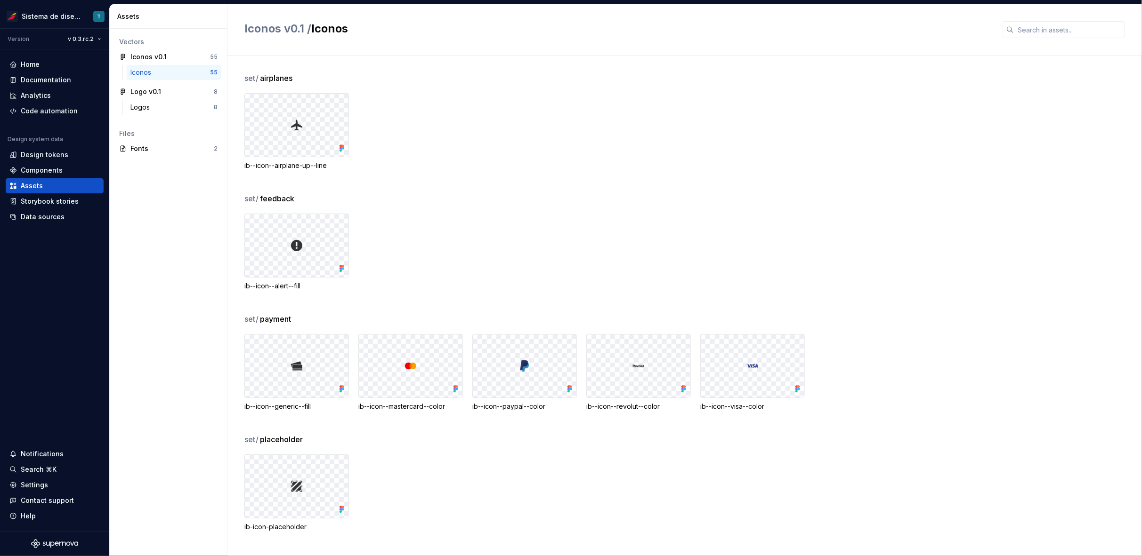
click at [526, 434] on div "set / placeholder" at bounding box center [692, 439] width 897 height 11
drag, startPoint x: 305, startPoint y: 286, endPoint x: 295, endPoint y: 287, distance: 9.9
click at [295, 287] on div "ib--icon--alert--fill" at bounding box center [296, 286] width 105 height 9
click at [302, 286] on div "ib--icon--alert--fill" at bounding box center [296, 286] width 105 height 9
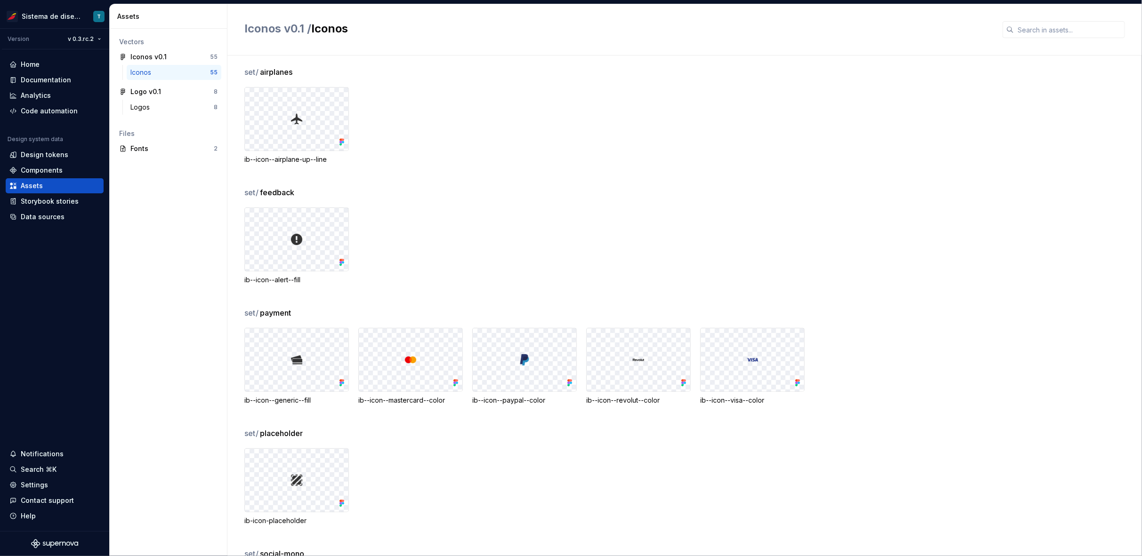
click at [304, 280] on div "ib--icon--alert--fill" at bounding box center [296, 279] width 105 height 9
drag, startPoint x: 301, startPoint y: 280, endPoint x: 294, endPoint y: 280, distance: 6.6
click at [294, 280] on div "ib--icon--alert--fill" at bounding box center [296, 279] width 105 height 9
click at [299, 281] on div "ib--icon--alert--fill" at bounding box center [296, 279] width 105 height 9
drag, startPoint x: 294, startPoint y: 281, endPoint x: 305, endPoint y: 282, distance: 10.4
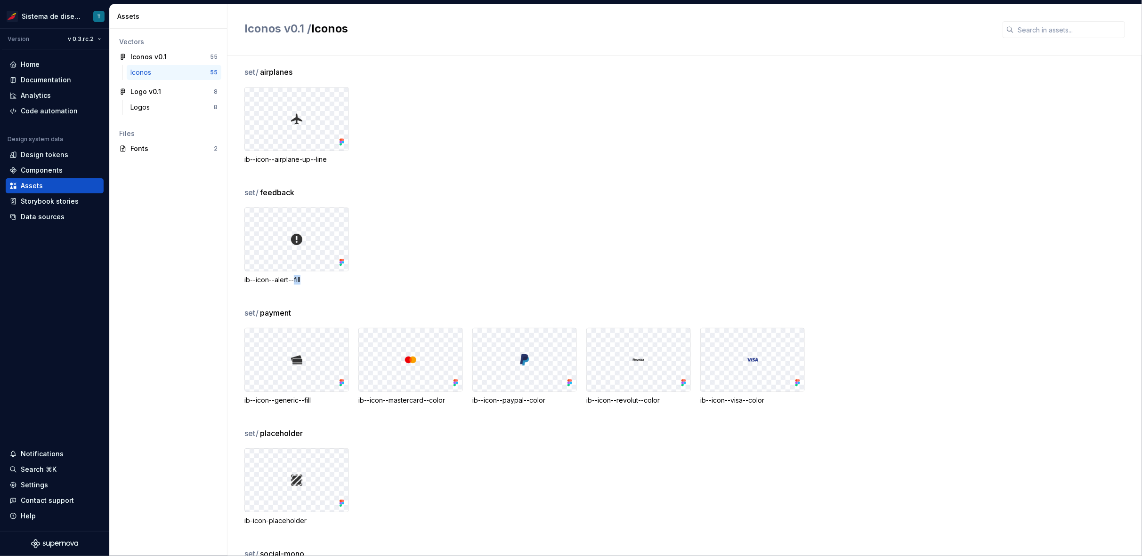
click at [305, 282] on div "ib--icon--alert--fill" at bounding box center [296, 279] width 105 height 9
click at [307, 279] on div "ib--icon--alert--fill" at bounding box center [296, 279] width 105 height 9
drag, startPoint x: 258, startPoint y: 74, endPoint x: 243, endPoint y: 72, distance: 14.2
click at [243, 72] on div "set / airplanes ib--icon--airplane-up--line set / feedback ib--icon--alert--fil…" at bounding box center [684, 306] width 914 height 501
drag, startPoint x: 302, startPoint y: 71, endPoint x: 263, endPoint y: 72, distance: 39.1
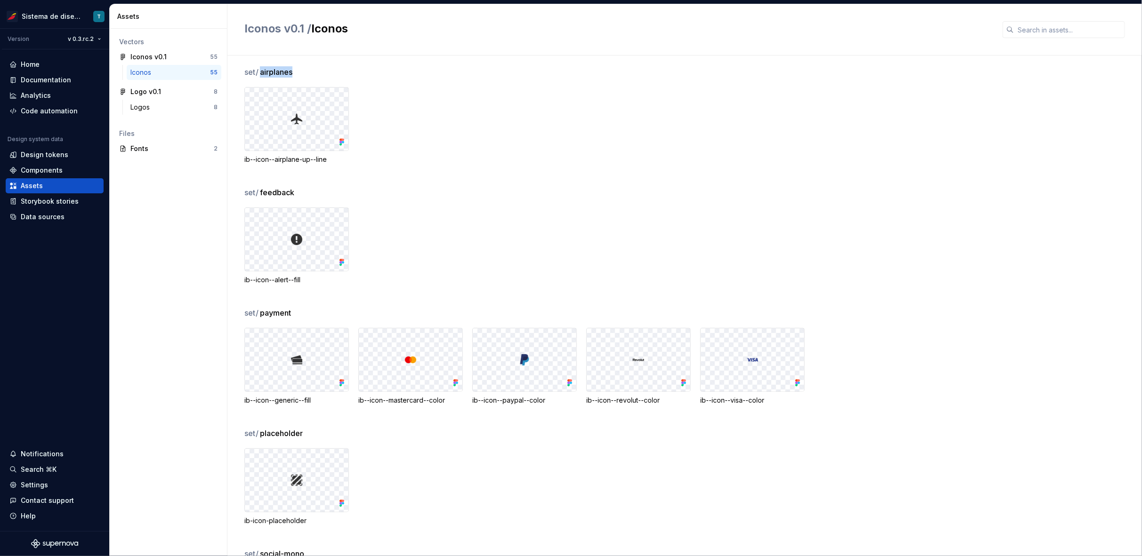
click at [263, 72] on div "set / airplanes" at bounding box center [692, 71] width 897 height 11
drag, startPoint x: 294, startPoint y: 191, endPoint x: 261, endPoint y: 186, distance: 33.7
click at [261, 187] on div "set / feedback" at bounding box center [692, 192] width 897 height 11
click at [354, 190] on div "set / feedback" at bounding box center [692, 192] width 897 height 11
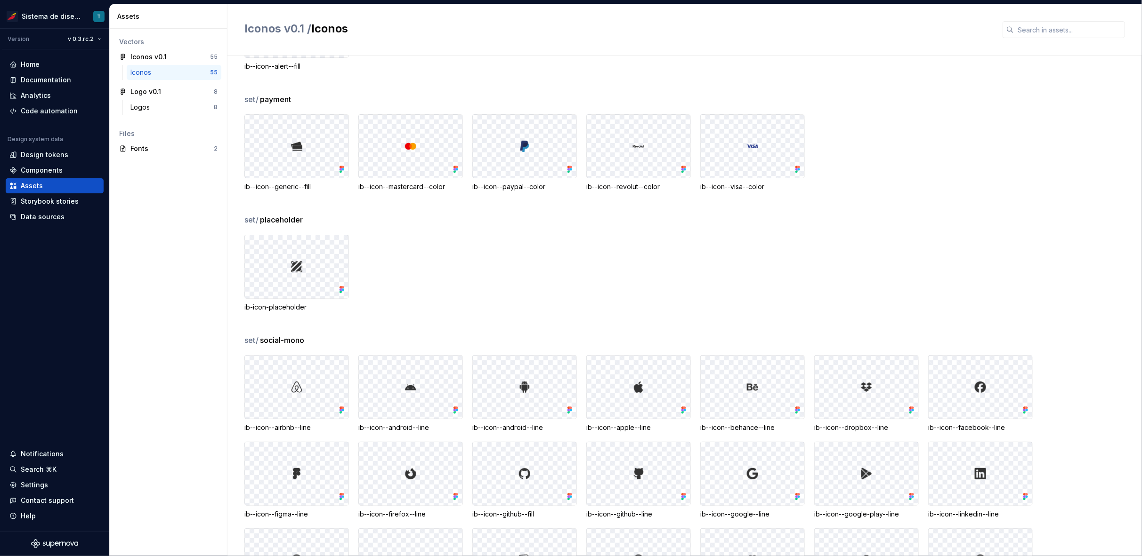
scroll to position [234, 0]
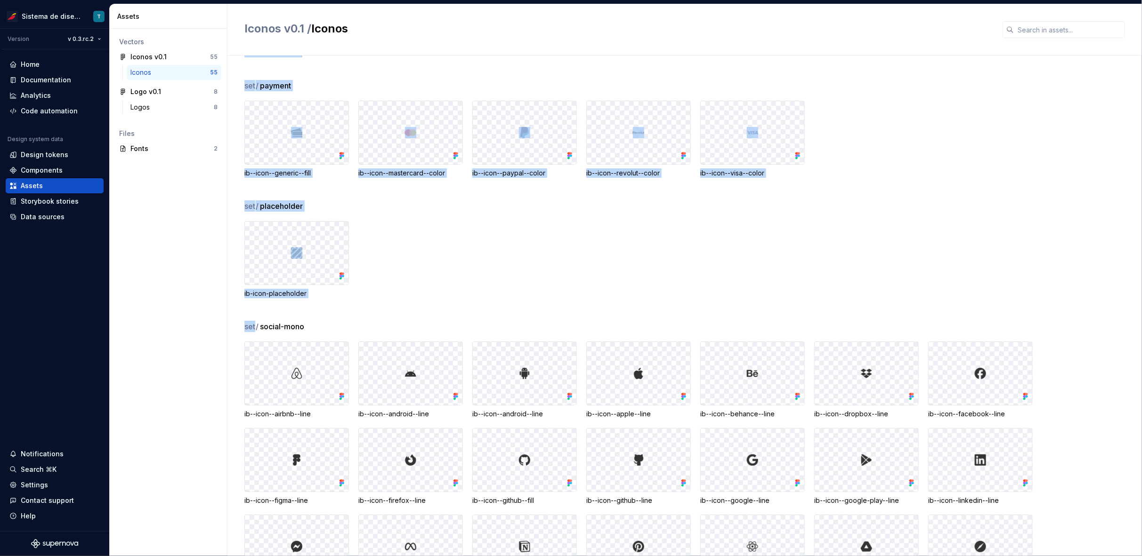
drag, startPoint x: 254, startPoint y: 326, endPoint x: 243, endPoint y: 326, distance: 11.3
click at [243, 326] on div "set / airplanes ib--icon--airplane-up--line set / feedback ib--icon--alert--fil…" at bounding box center [684, 306] width 914 height 501
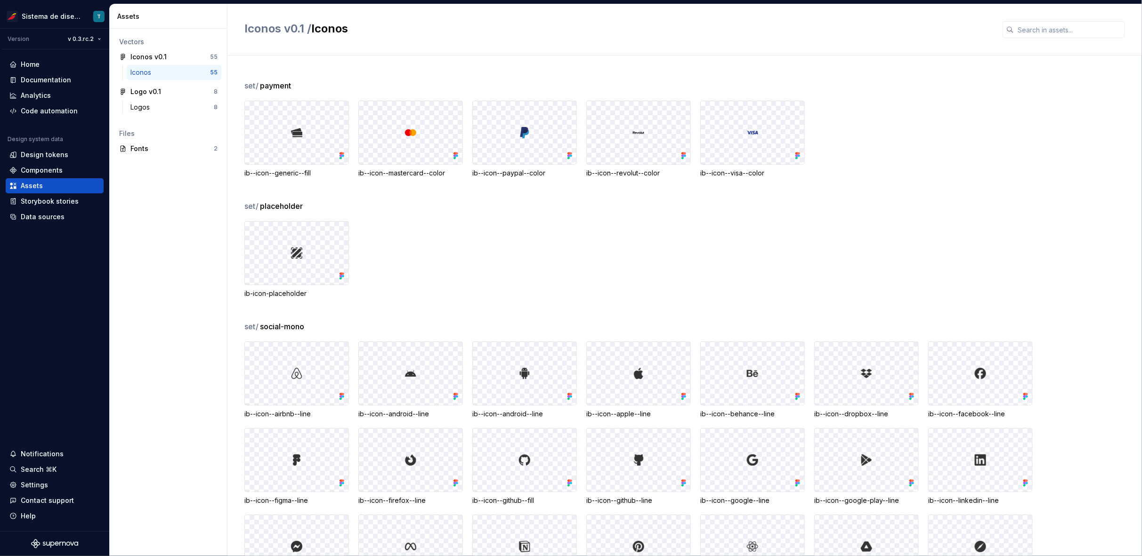
click at [370, 322] on div "set / social-mono" at bounding box center [692, 326] width 897 height 11
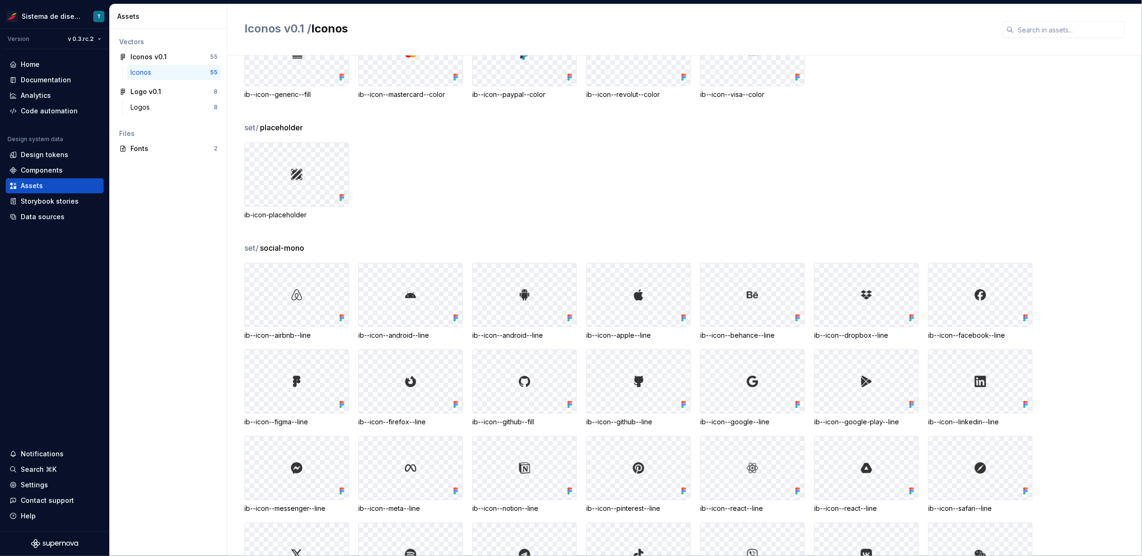
scroll to position [0, 0]
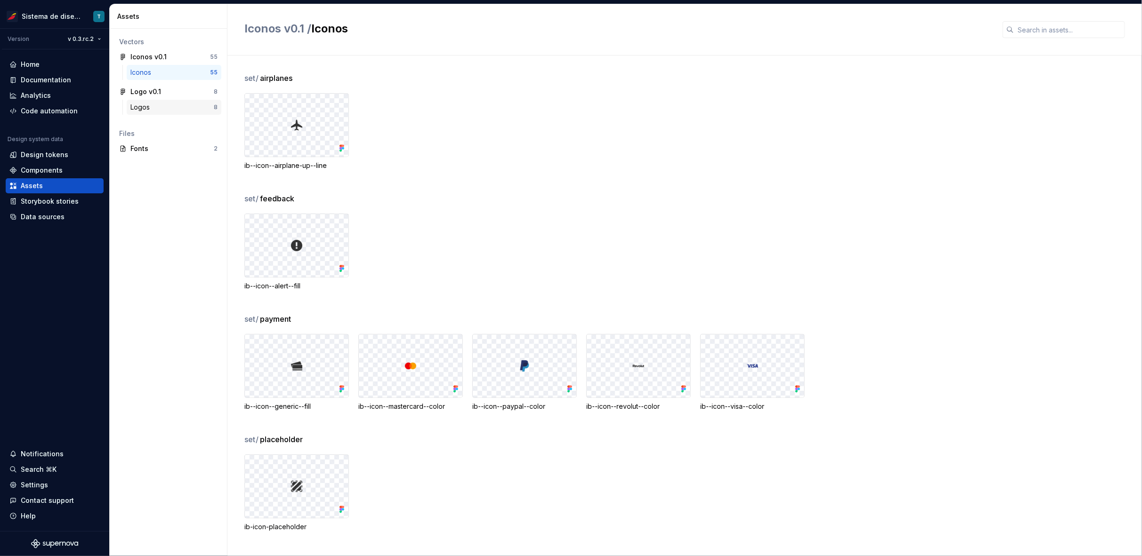
click at [169, 108] on div "Logos" at bounding box center [171, 107] width 83 height 9
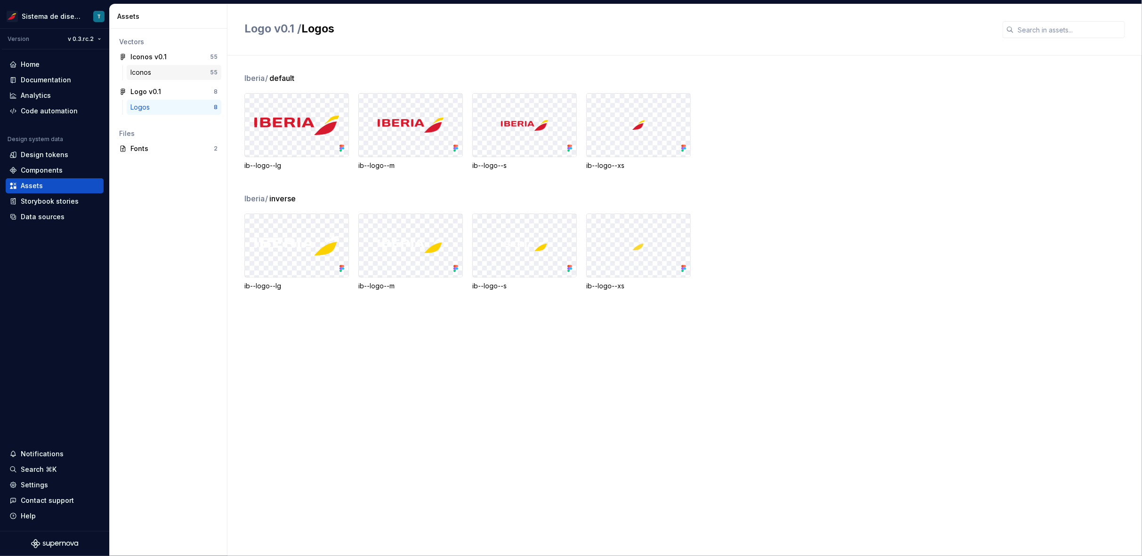
click at [176, 67] on div "Iconos 55" at bounding box center [174, 72] width 95 height 15
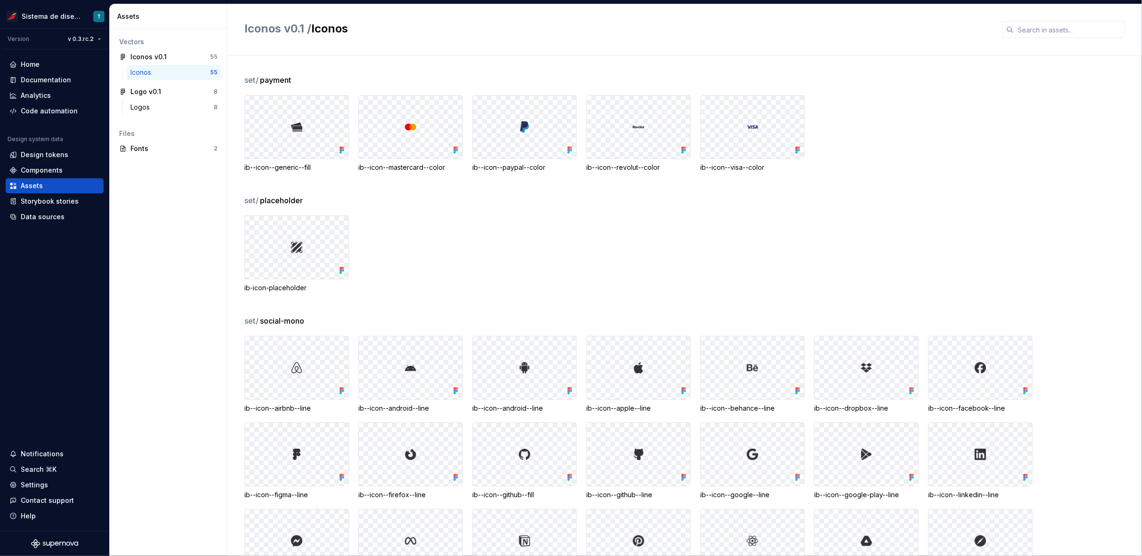
scroll to position [233, 0]
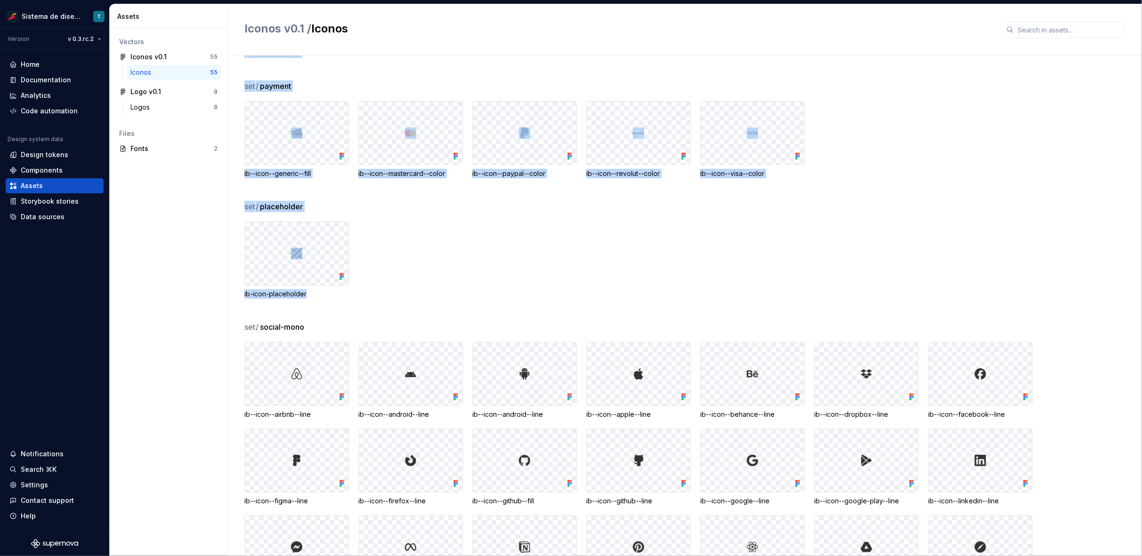
drag, startPoint x: 314, startPoint y: 293, endPoint x: 243, endPoint y: 293, distance: 71.6
click at [243, 293] on div "set / airplanes ib--icon--airplane-up--line set / feedback ib--icon--alert--fil…" at bounding box center [684, 306] width 914 height 501
click at [345, 300] on div "set / placeholder ib-icon-placeholder" at bounding box center [692, 261] width 897 height 121
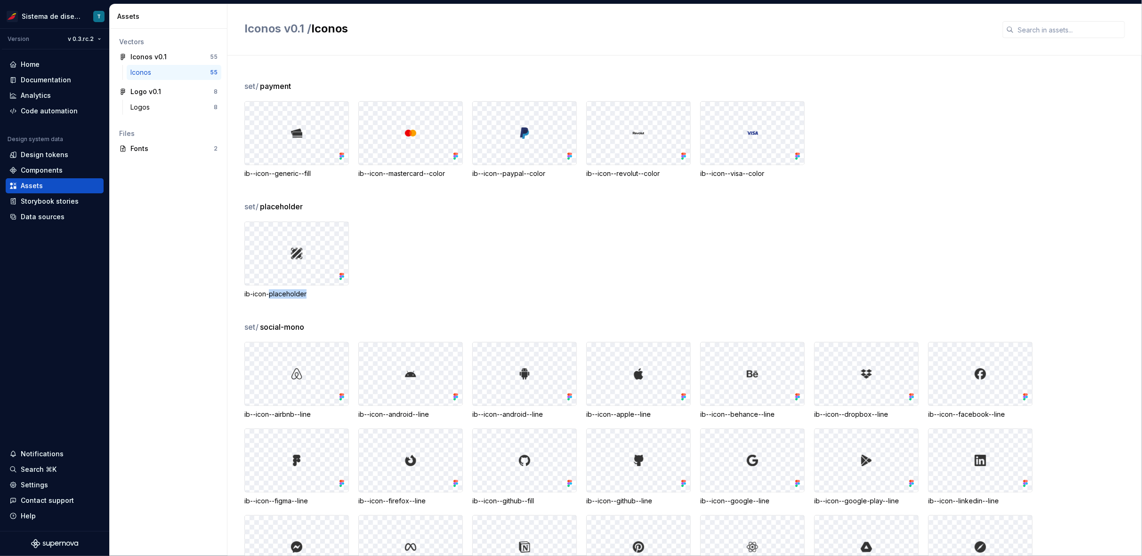
drag, startPoint x: 310, startPoint y: 291, endPoint x: 270, endPoint y: 293, distance: 40.1
click at [270, 293] on div "ib-icon-placeholder" at bounding box center [296, 294] width 105 height 9
click at [313, 291] on div "ib-icon-placeholder" at bounding box center [296, 294] width 105 height 9
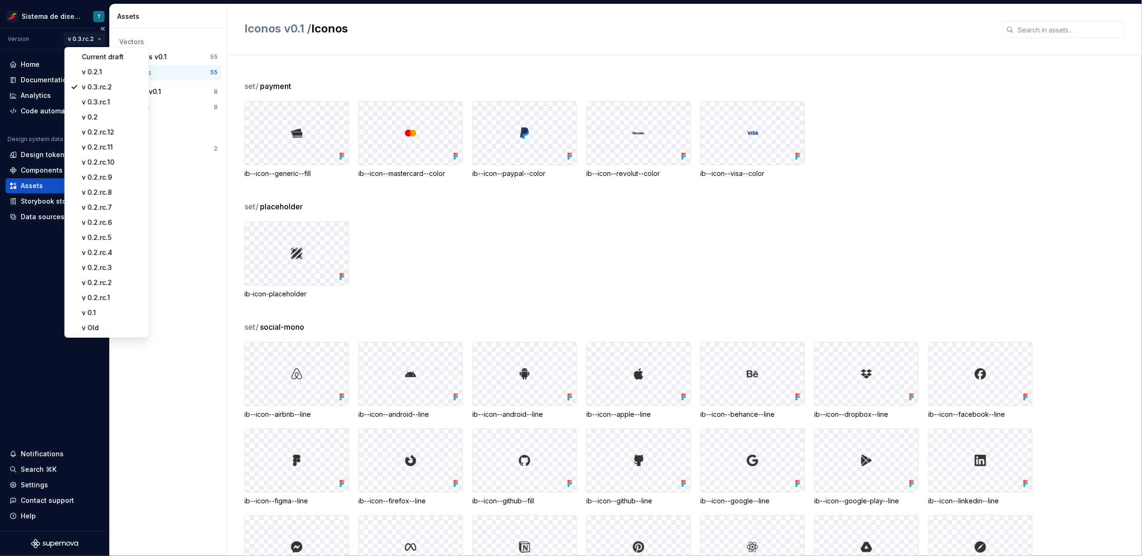
click at [92, 38] on html "Sistema de diseño Iberia T Version v 0.3.rc.2 Home Documentation Analytics Code…" at bounding box center [571, 278] width 1142 height 556
click at [107, 102] on div "v 0.3.rc.1" at bounding box center [112, 101] width 61 height 9
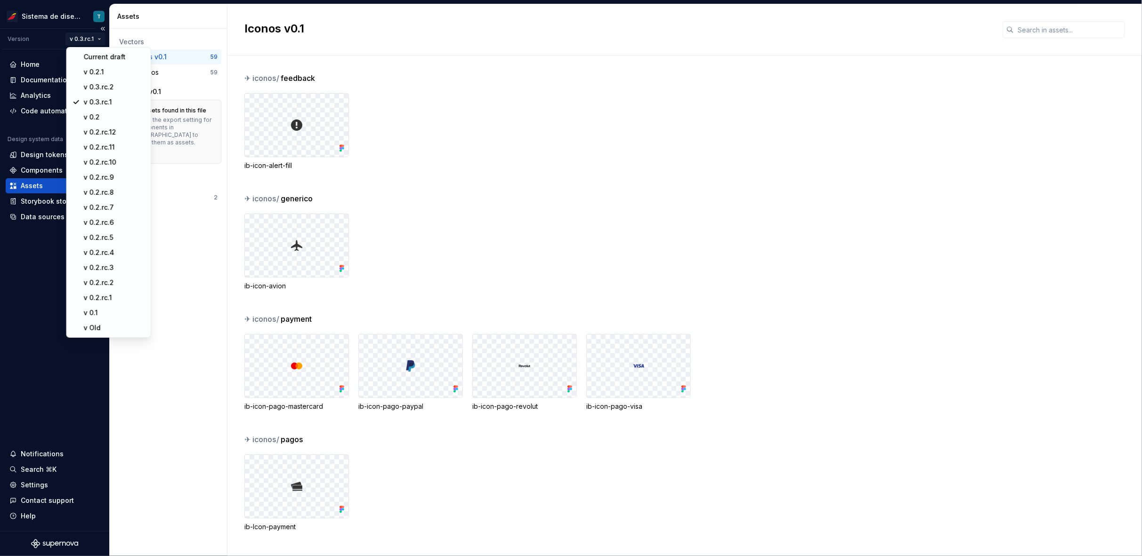
click at [91, 39] on html "Sistema de diseño Iberia T Version v 0.3.rc.1 Home Documentation Analytics Code…" at bounding box center [571, 278] width 1142 height 556
click at [105, 83] on div "v 0.3.rc.2" at bounding box center [114, 86] width 61 height 9
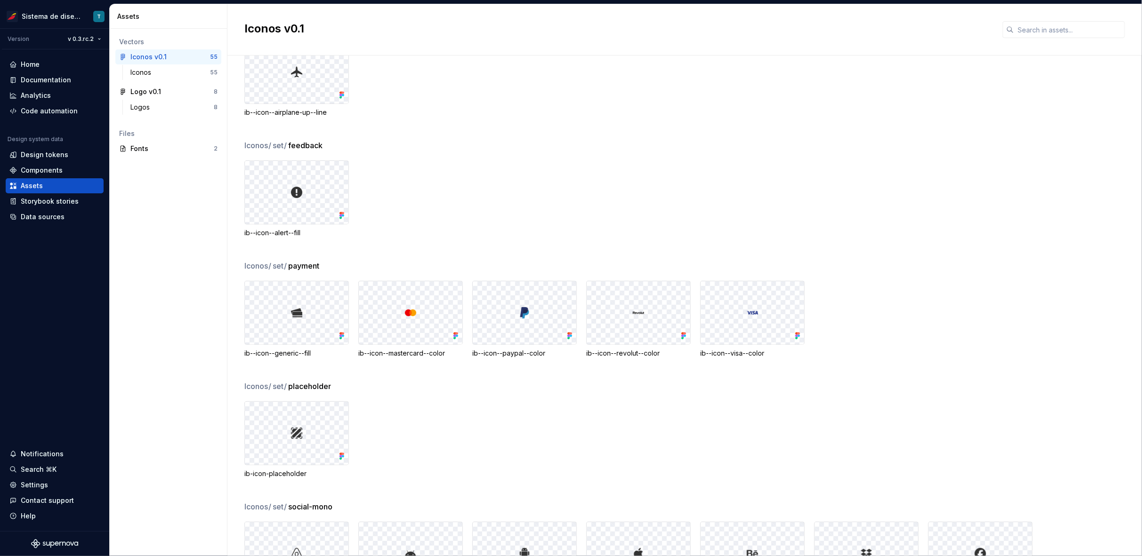
scroll to position [81, 0]
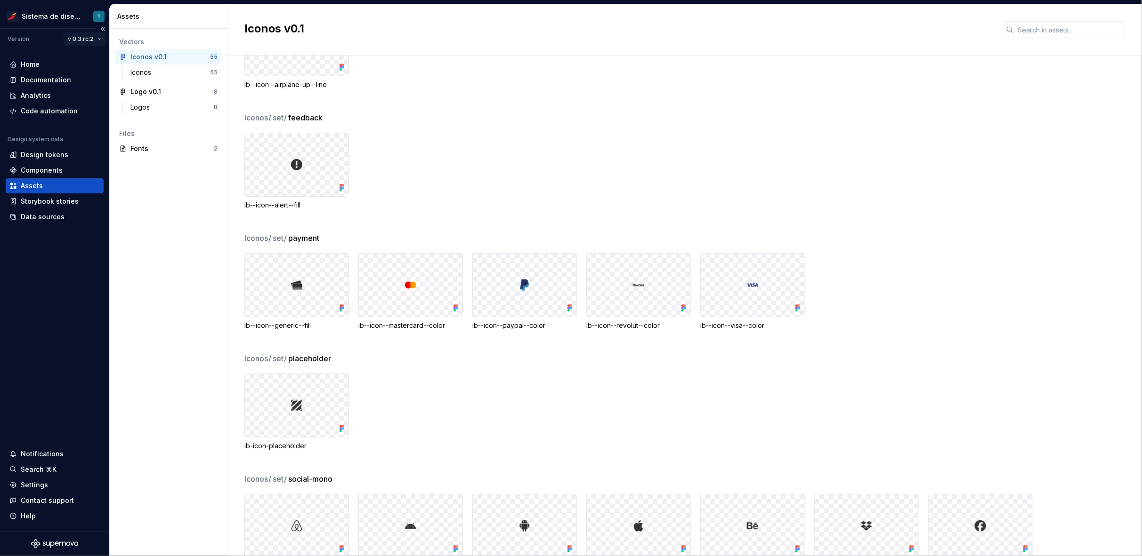
click at [87, 38] on html "Sistema de diseño Iberia T Version v 0.3.rc.2 Home Documentation Analytics Code…" at bounding box center [571, 278] width 1142 height 556
click at [680, 71] on html "Sistema de diseño Iberia T Version v 0.3.rc.2 Home Documentation Analytics Code…" at bounding box center [571, 278] width 1142 height 556
click at [95, 38] on html "Sistema de diseño Iberia T Version v 0.3.rc.2 Home Documentation Analytics Code…" at bounding box center [571, 278] width 1142 height 556
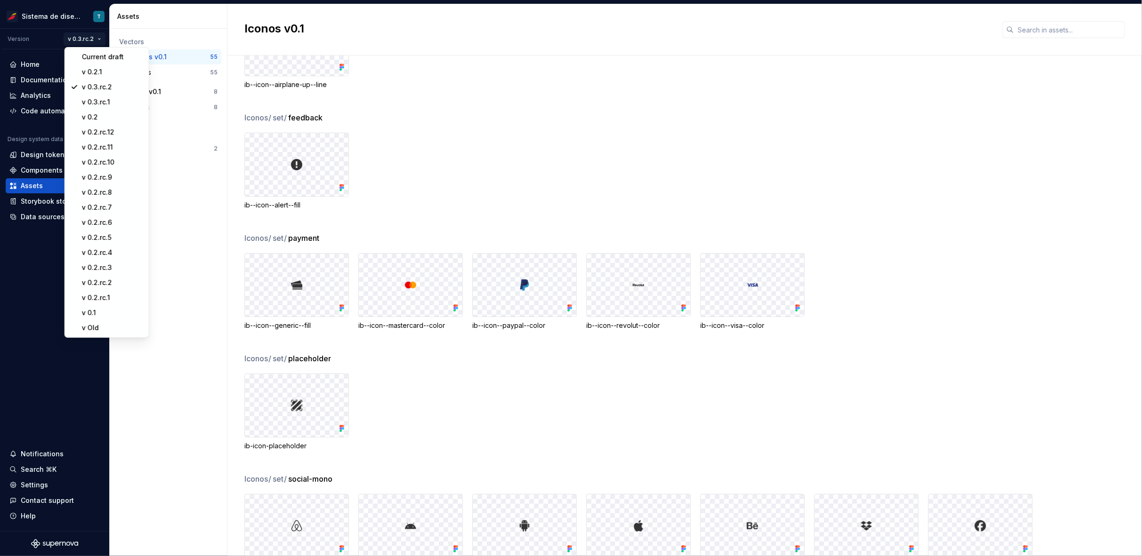
click at [176, 292] on html "Sistema de diseño Iberia T Version v 0.3.rc.2 Home Documentation Analytics Code…" at bounding box center [571, 278] width 1142 height 556
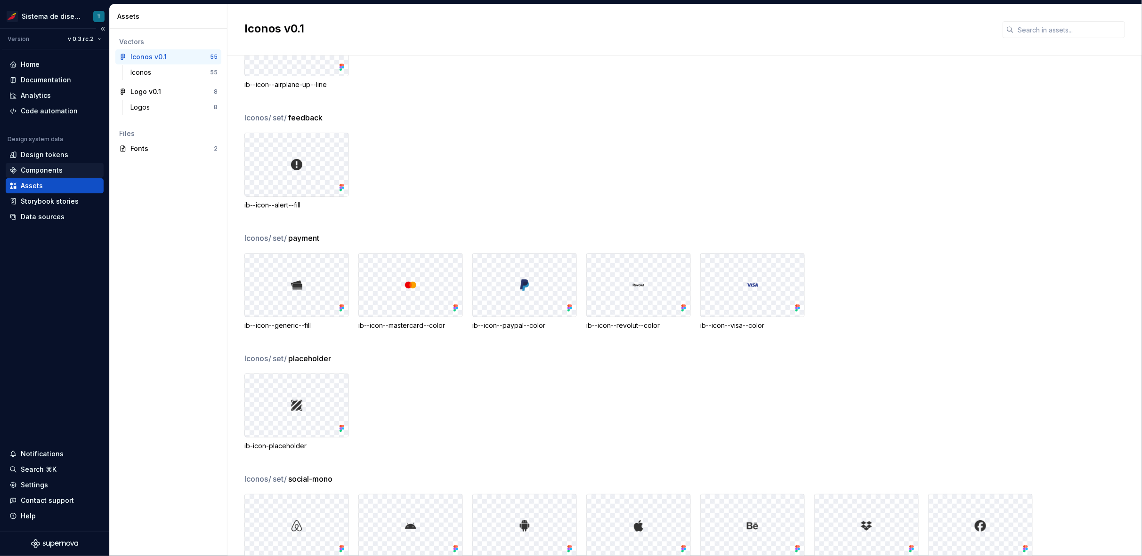
click at [49, 172] on div "Components" at bounding box center [42, 170] width 42 height 9
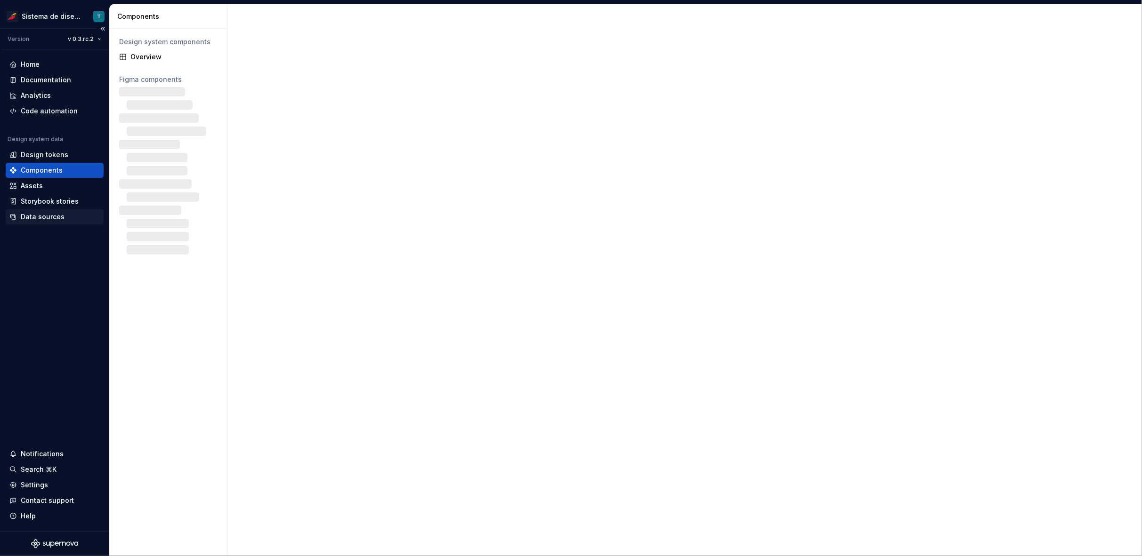
click at [44, 214] on div "Data sources" at bounding box center [43, 216] width 44 height 9
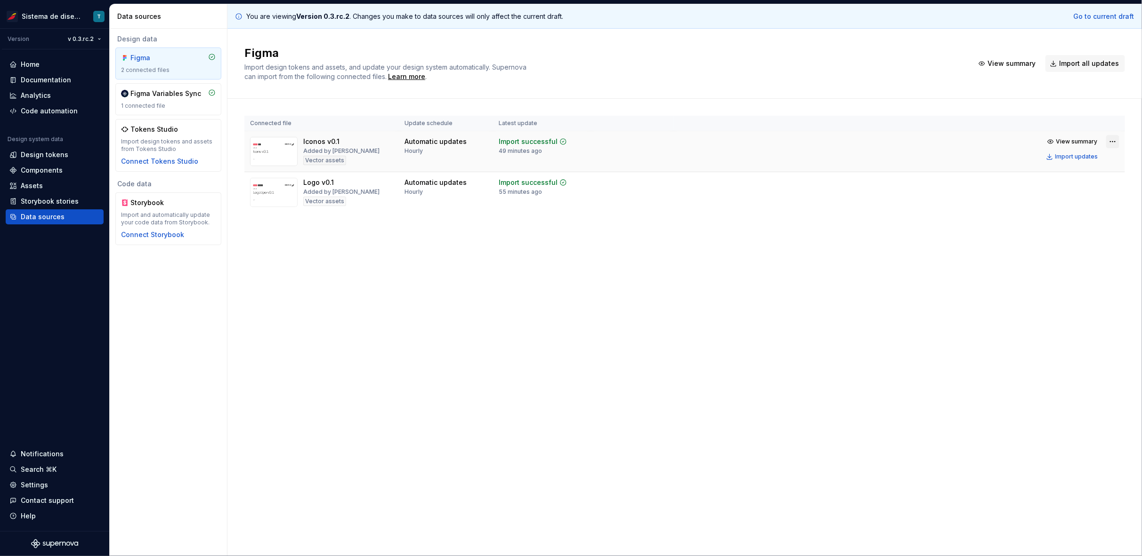
click at [1104, 141] on html "Sistema de diseño Iberia T Version v 0.3.rc.2 Home Documentation Analytics Code…" at bounding box center [571, 278] width 1142 height 556
click at [952, 152] on html "Sistema de diseño Iberia T Version v 0.3.rc.2 Home Documentation Analytics Code…" at bounding box center [571, 278] width 1142 height 556
click at [42, 186] on div "Assets" at bounding box center [54, 185] width 90 height 9
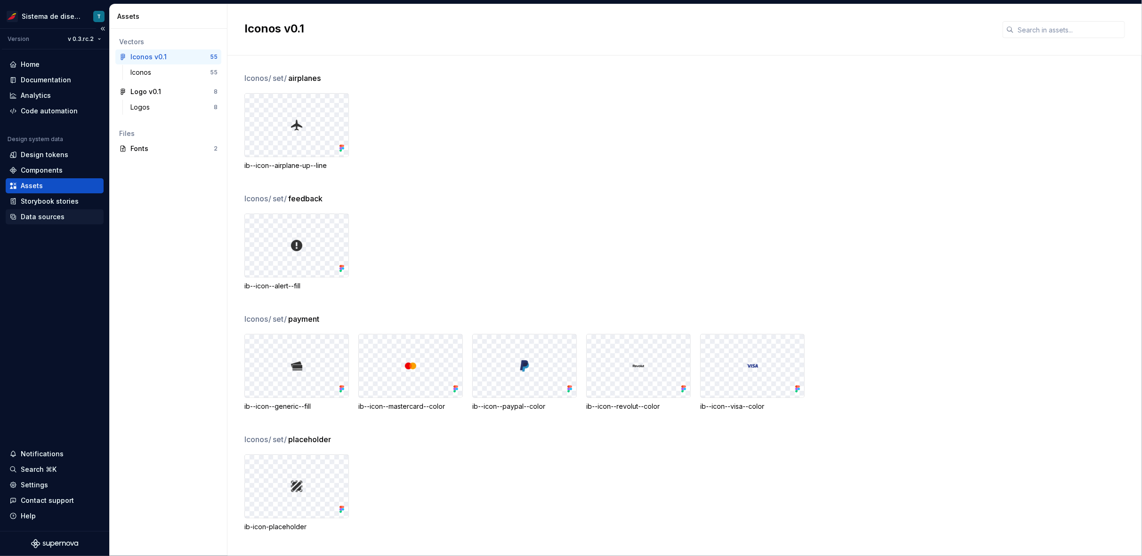
click at [52, 215] on div "Data sources" at bounding box center [43, 216] width 44 height 9
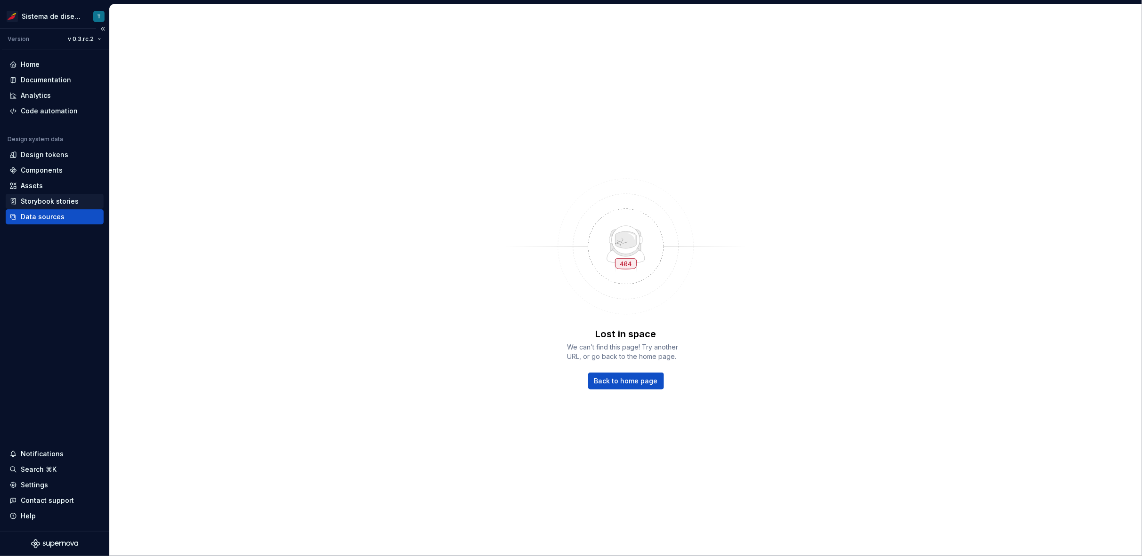
click at [52, 198] on div "Storybook stories" at bounding box center [50, 201] width 58 height 9
click at [51, 224] on div "Data sources" at bounding box center [55, 216] width 98 height 15
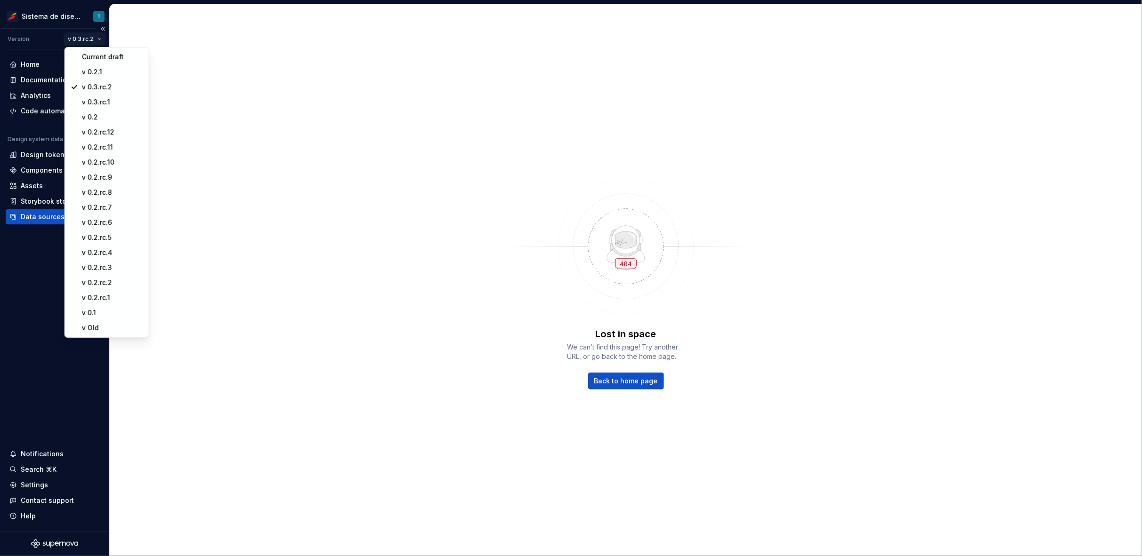
click at [94, 40] on html "Sistema de diseño Iberia T Version v 0.3.rc.2 Home Documentation Analytics Code…" at bounding box center [571, 278] width 1142 height 556
click at [98, 57] on div "Current draft" at bounding box center [112, 56] width 61 height 9
